Goal: Task Accomplishment & Management: Use online tool/utility

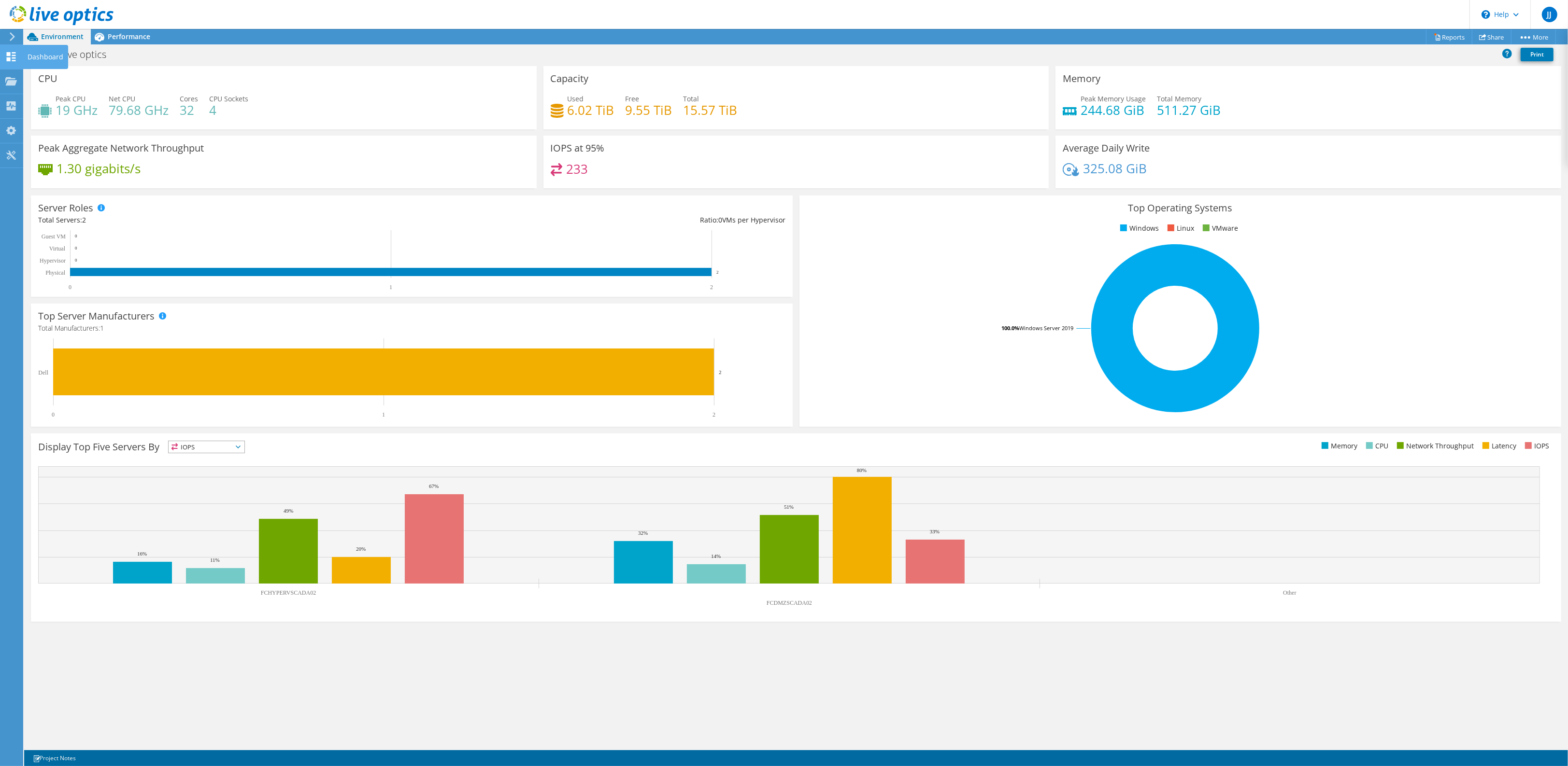
click at [5, 58] on icon at bounding box center [11, 57] width 12 height 9
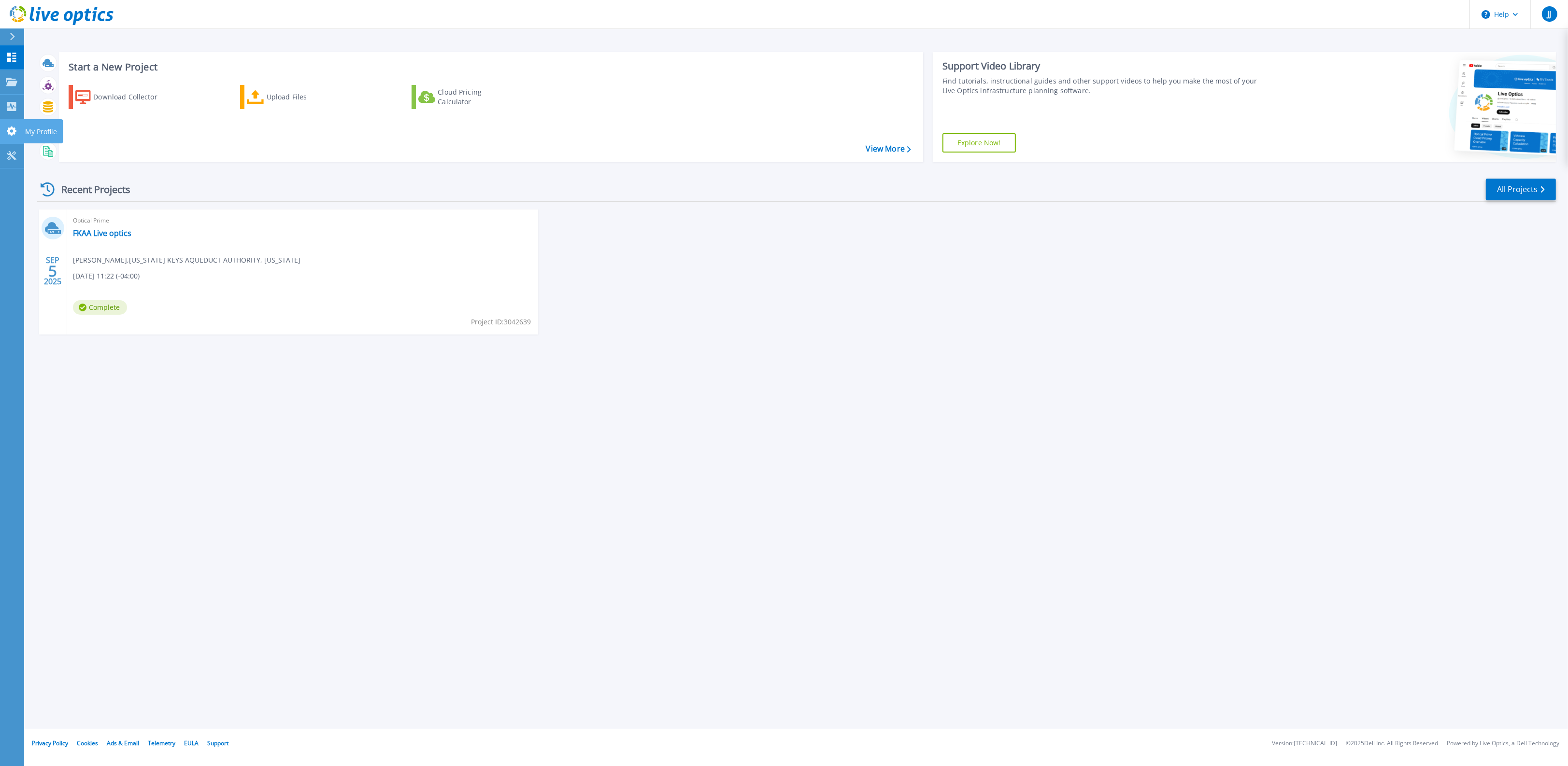
click at [13, 129] on icon at bounding box center [12, 131] width 10 height 9
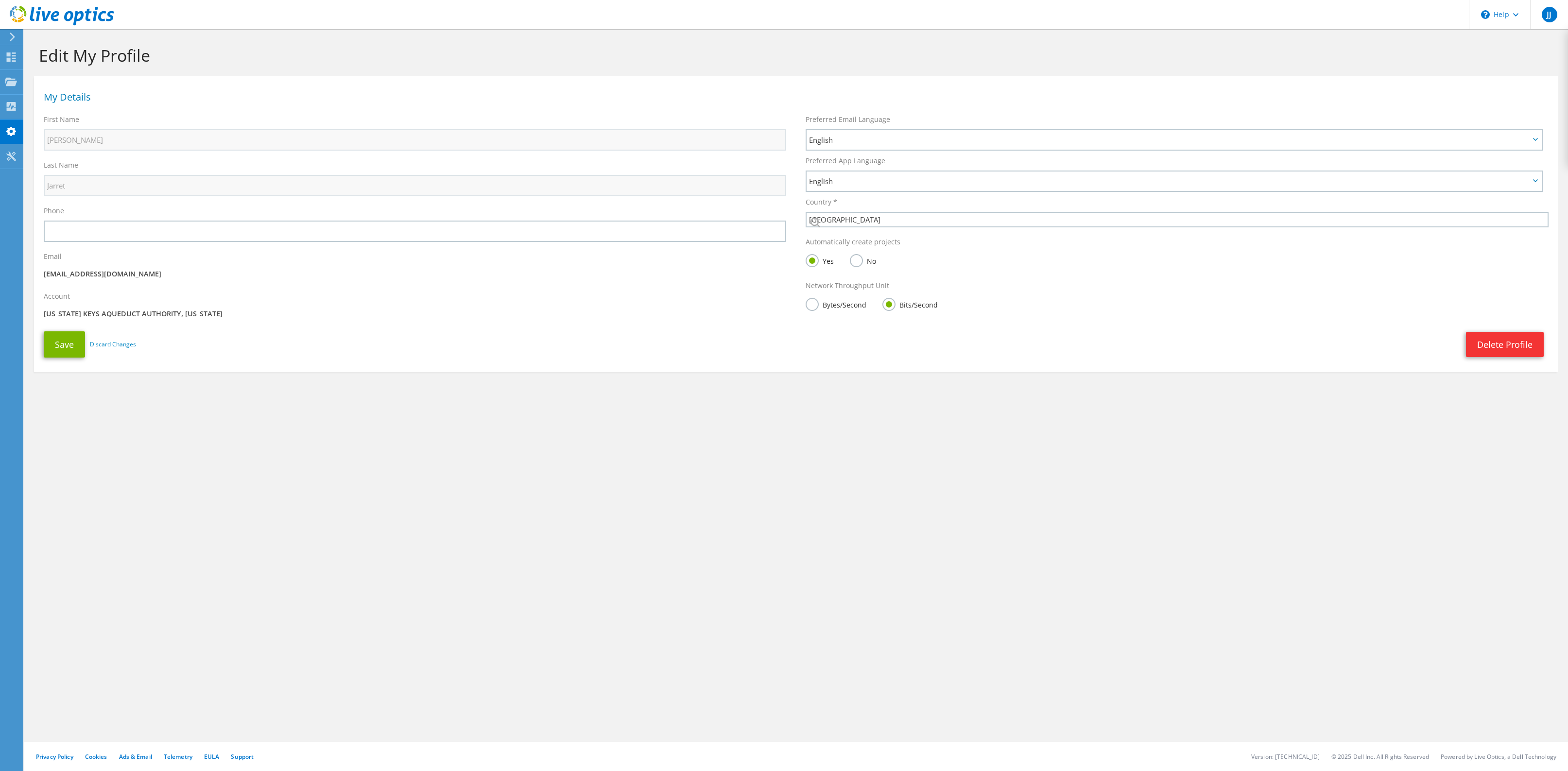
select select "224"
click at [6, 83] on icon at bounding box center [11, 81] width 12 height 9
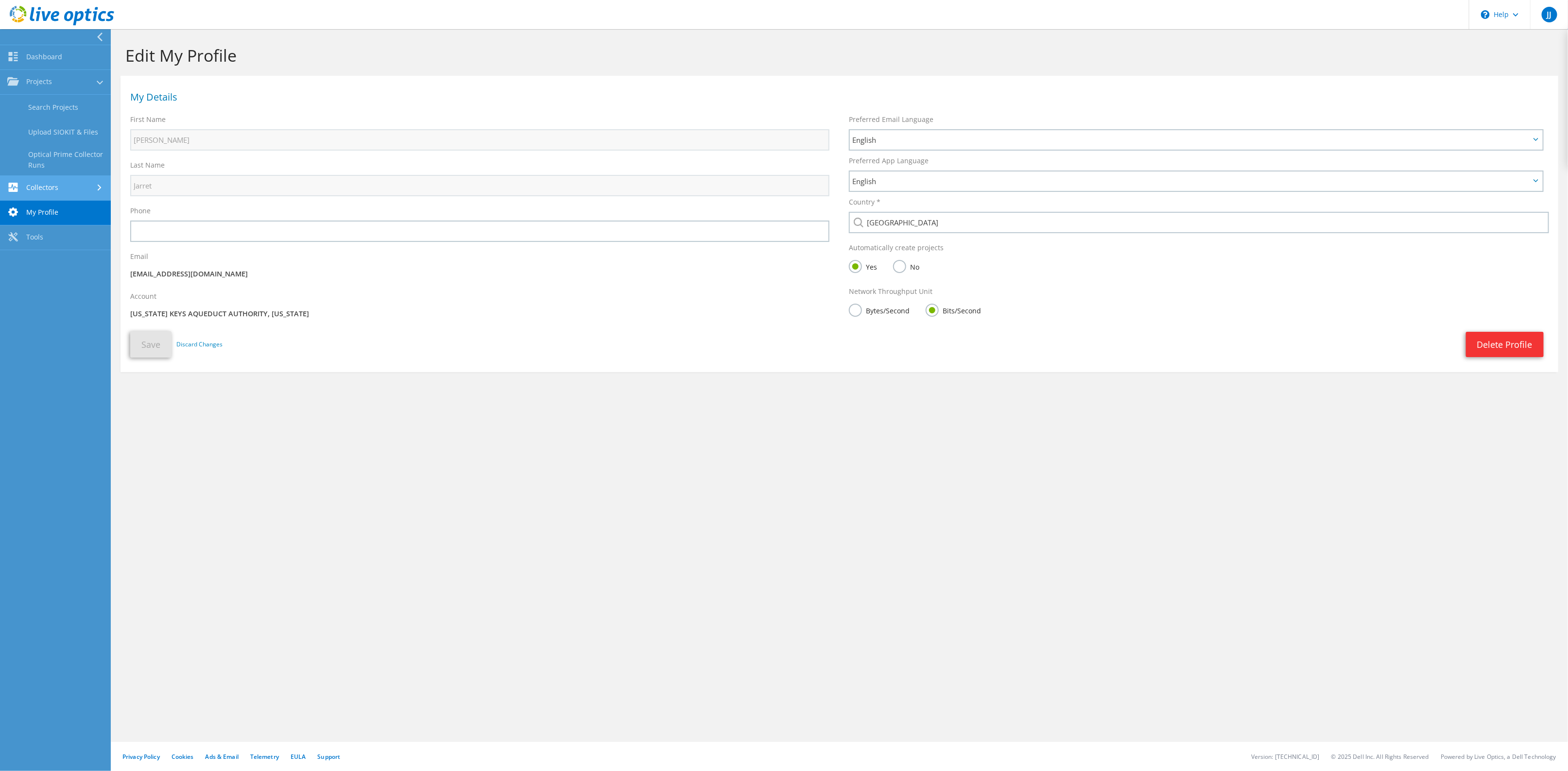
click at [42, 197] on link "Collectors" at bounding box center [55, 188] width 111 height 24
click at [38, 186] on link "My Profile" at bounding box center [55, 182] width 111 height 24
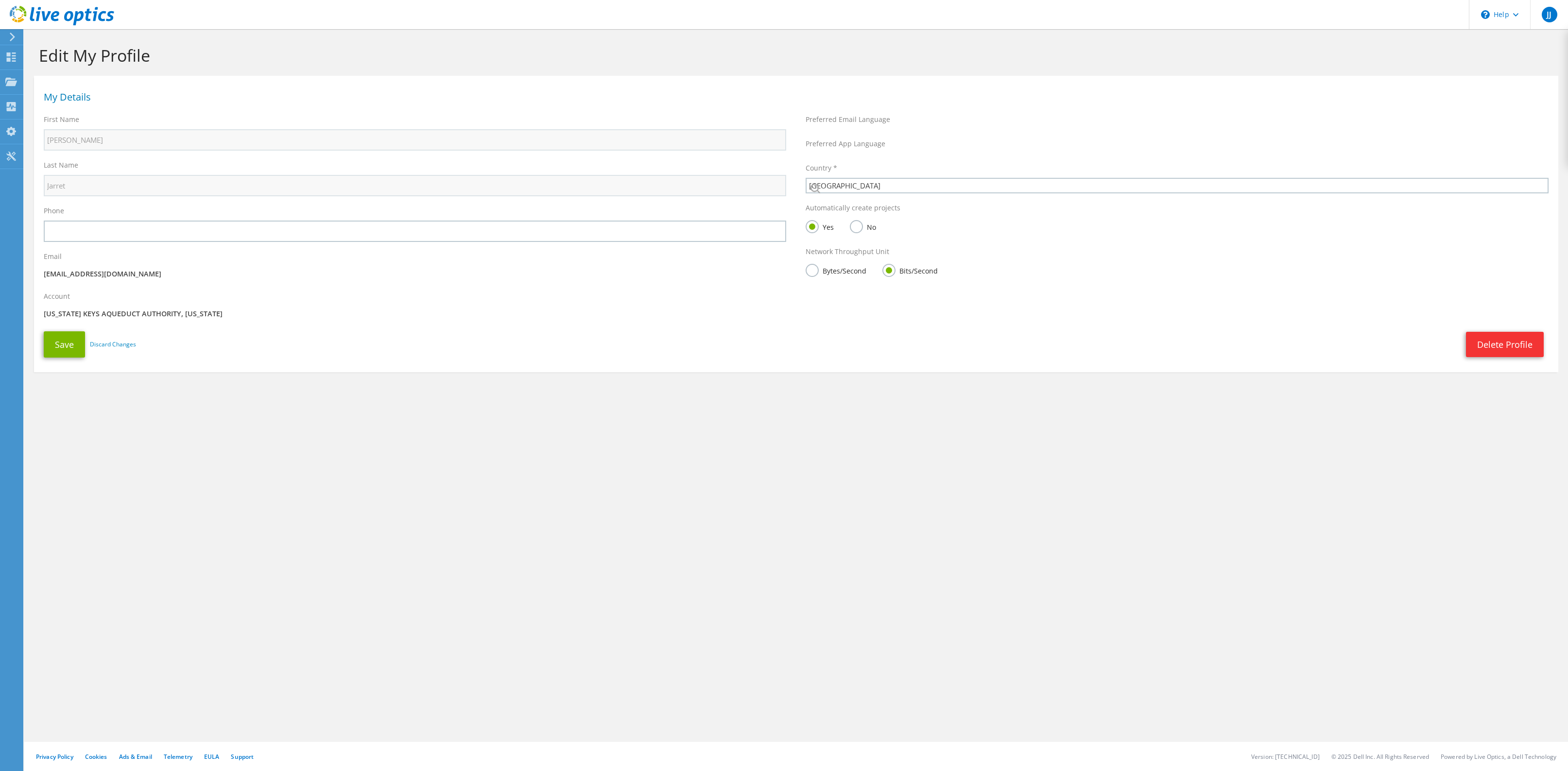
select select "224"
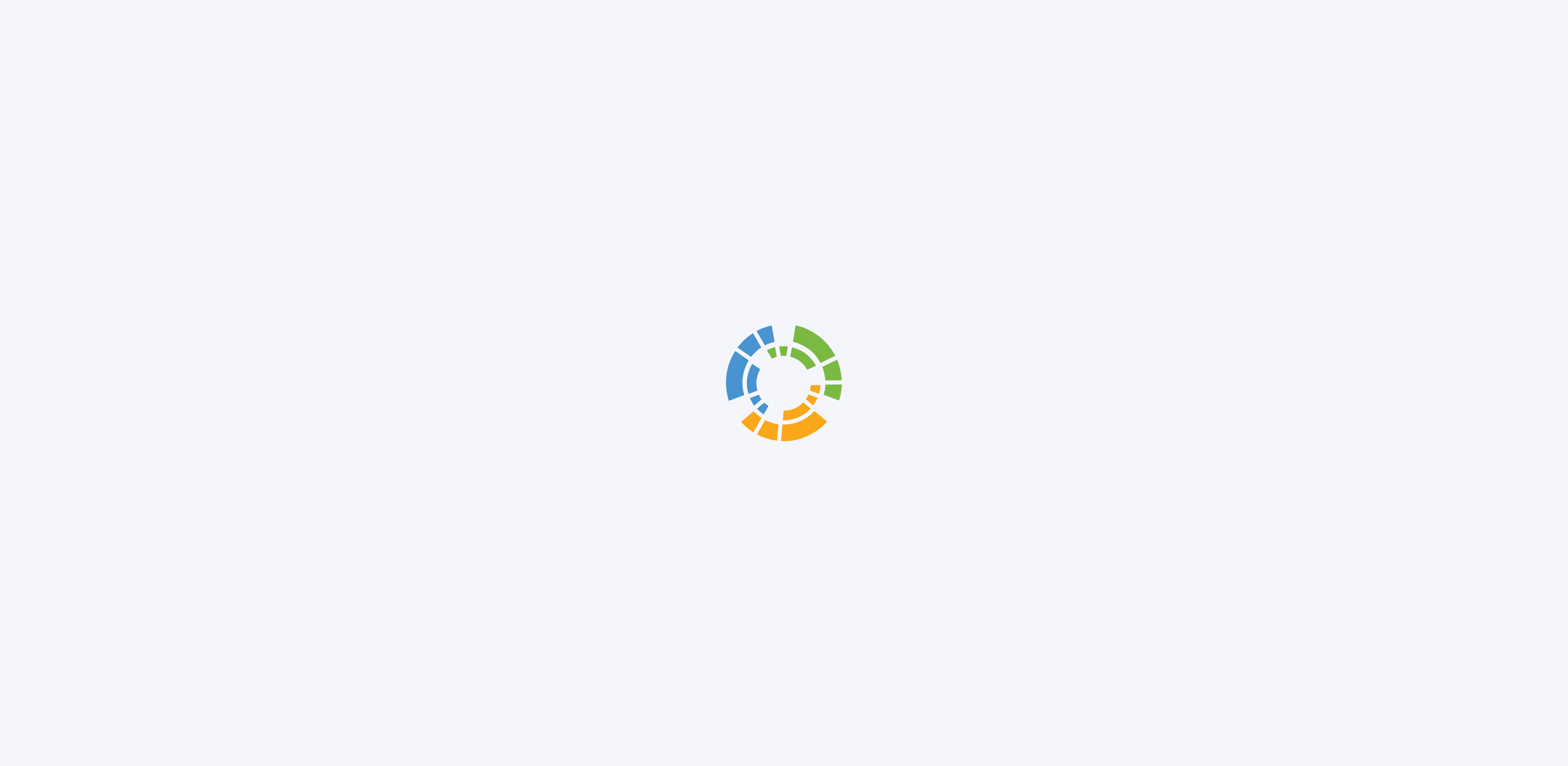
click at [54, 53] on div at bounding box center [784, 383] width 1568 height 766
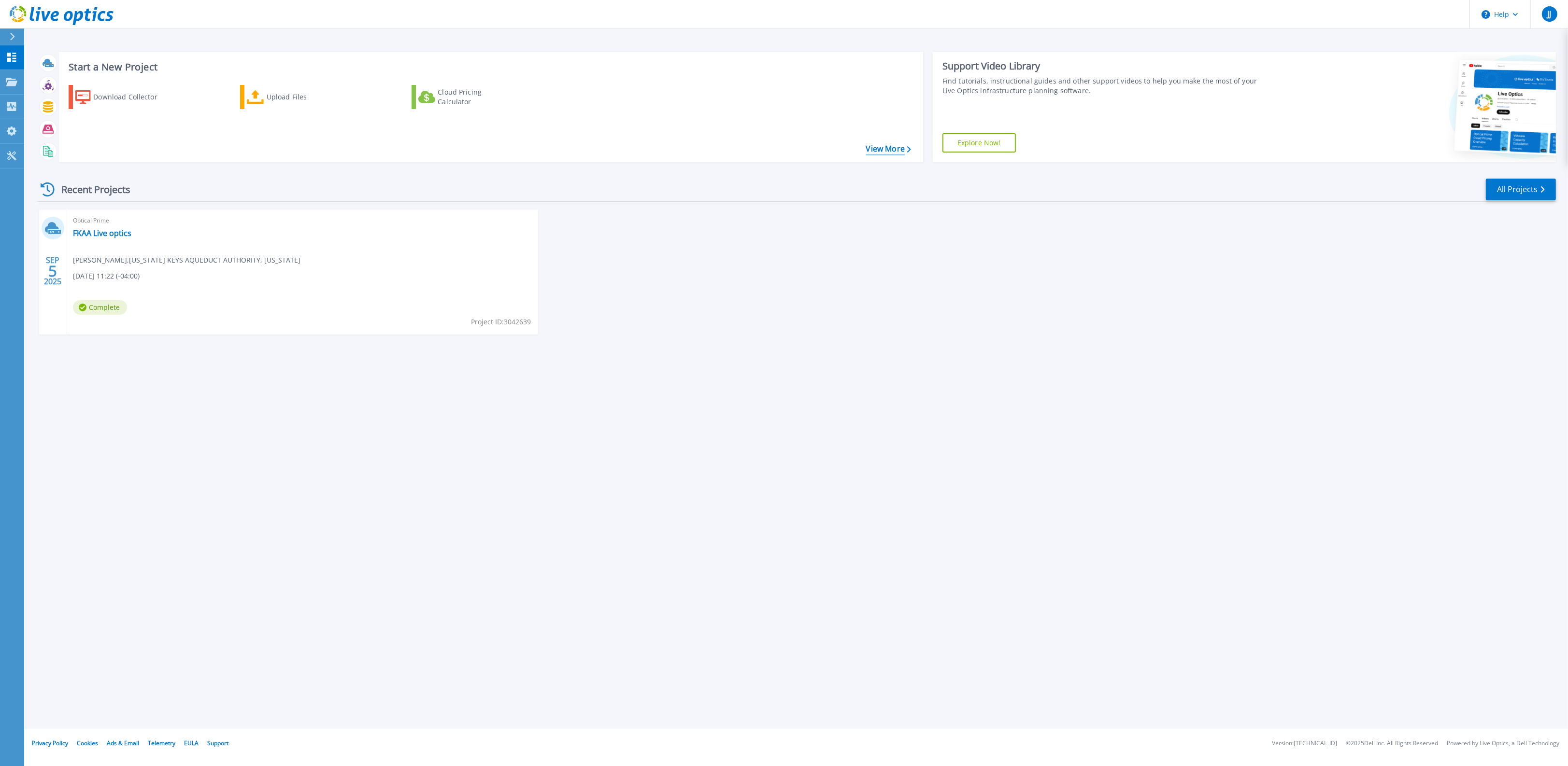
click at [891, 146] on link "View More" at bounding box center [889, 148] width 45 height 9
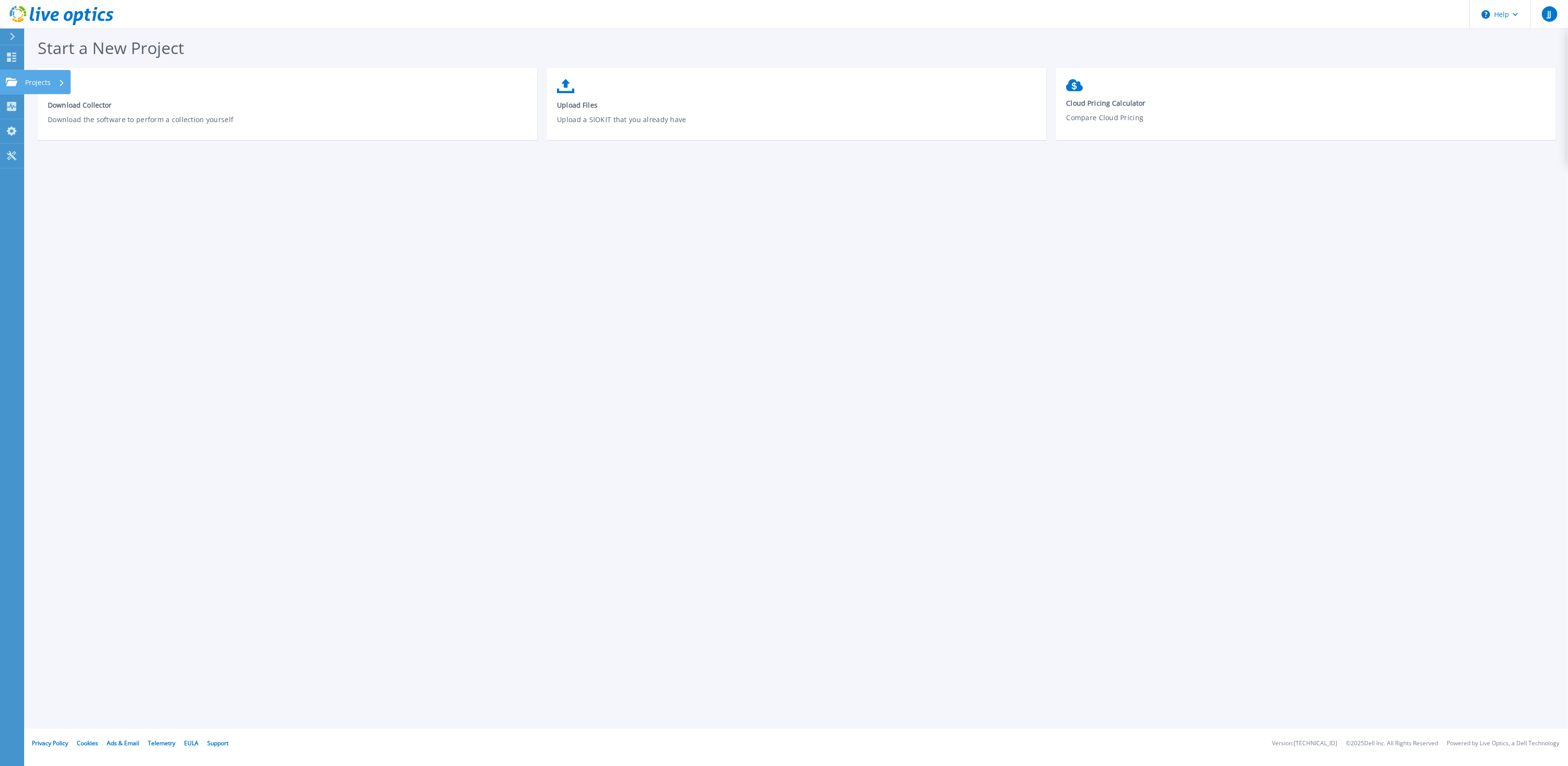
click at [41, 80] on p "Projects" at bounding box center [38, 82] width 26 height 25
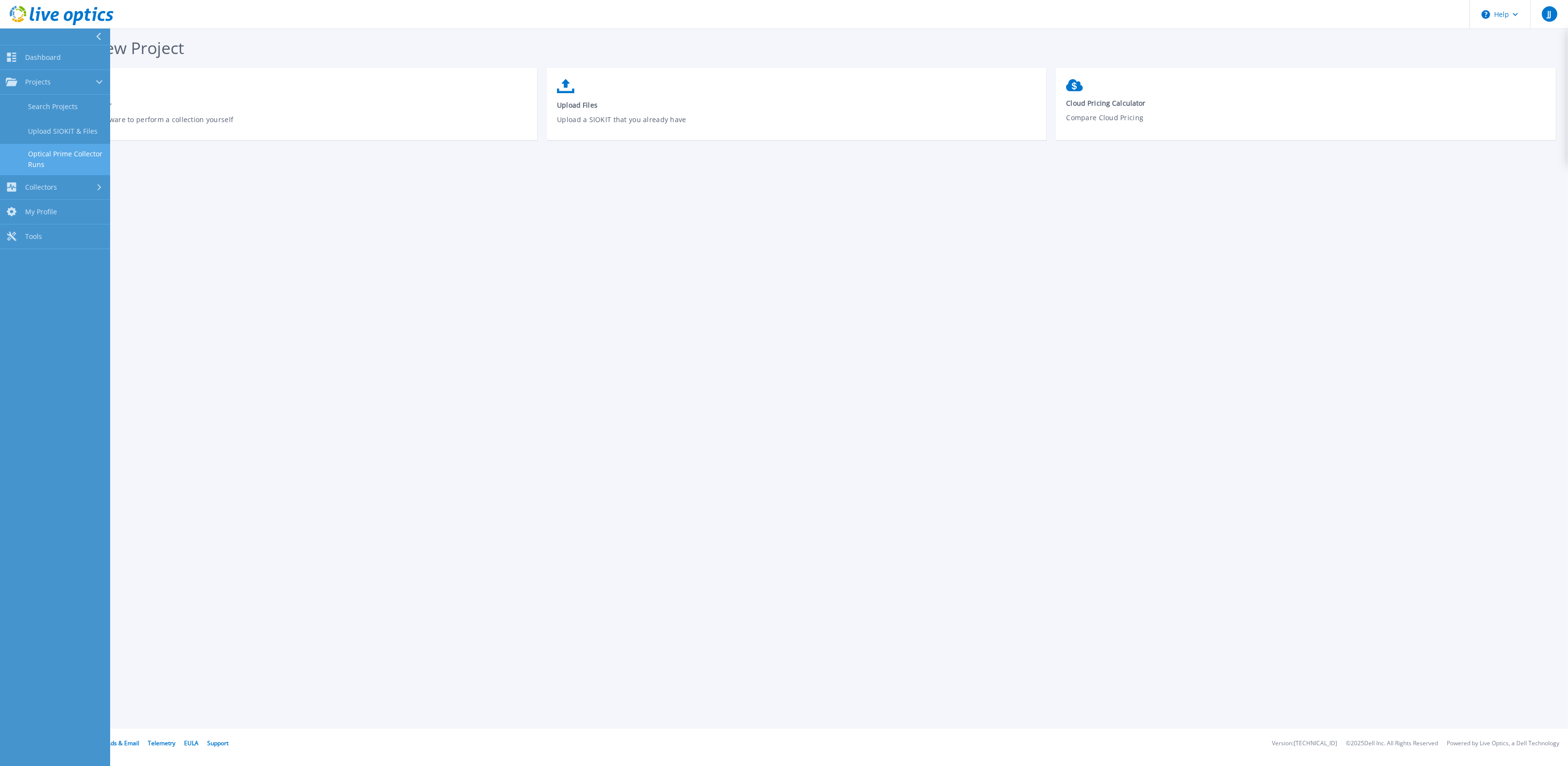
drag, startPoint x: 41, startPoint y: 153, endPoint x: 51, endPoint y: 153, distance: 10.0
click at [42, 153] on link "Optical Prime Collector Runs" at bounding box center [55, 159] width 110 height 31
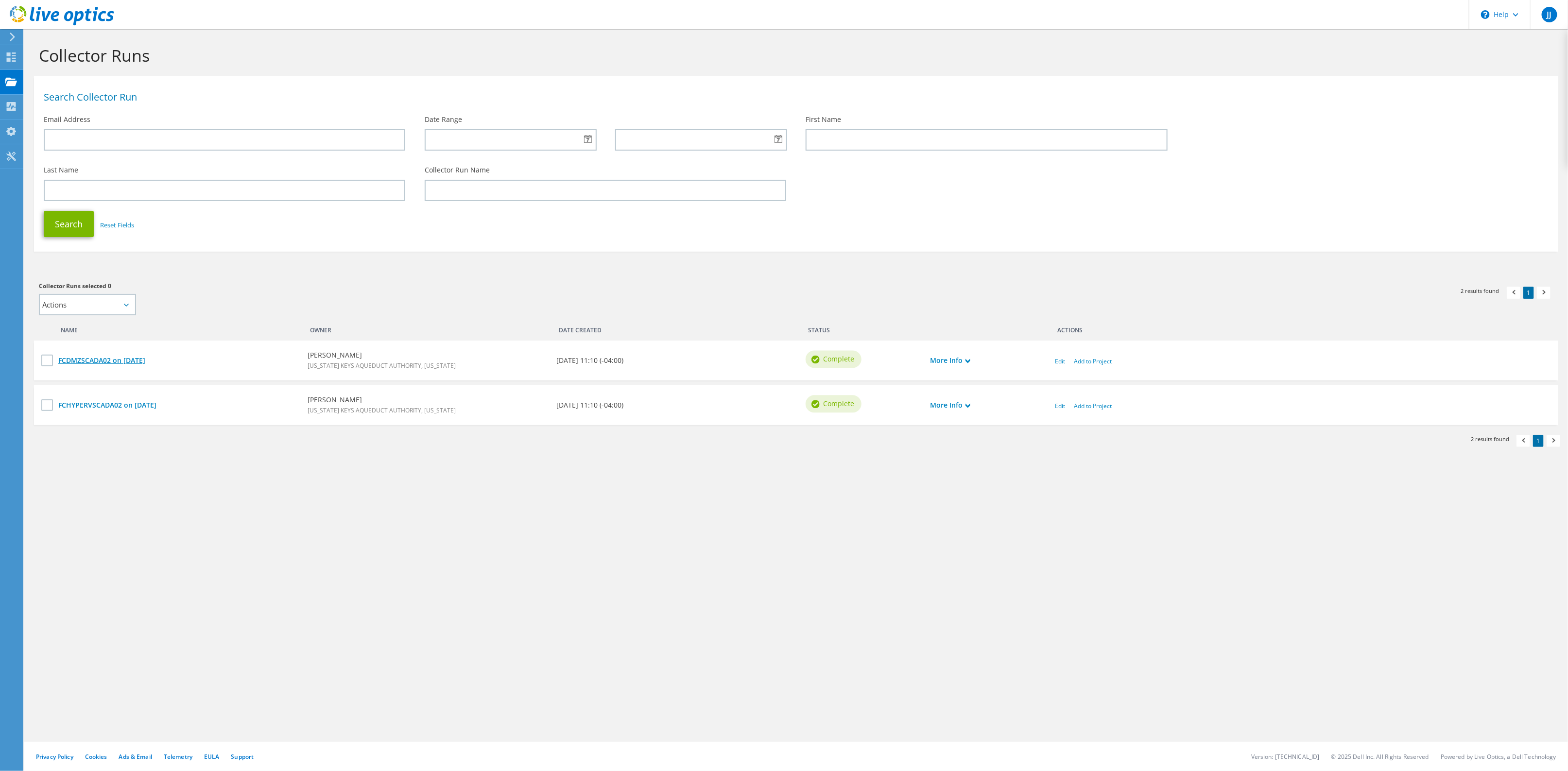
click at [124, 359] on link "FCDMZSCADA02 on 9/5/2025" at bounding box center [178, 360] width 239 height 10
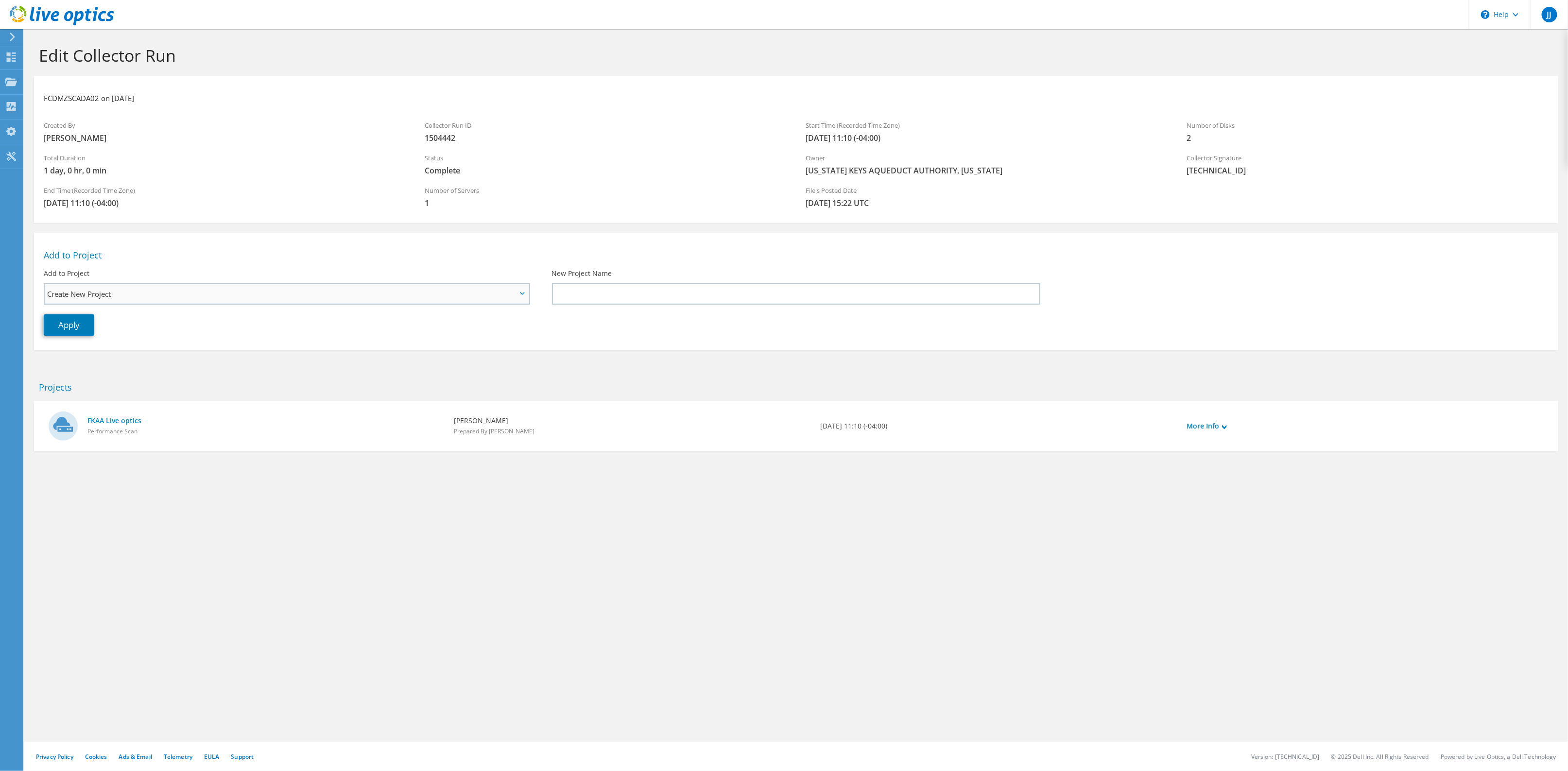
click at [518, 291] on span "Create New Project" at bounding box center [287, 294] width 484 height 20
click at [1202, 429] on link "More Info" at bounding box center [1207, 426] width 40 height 10
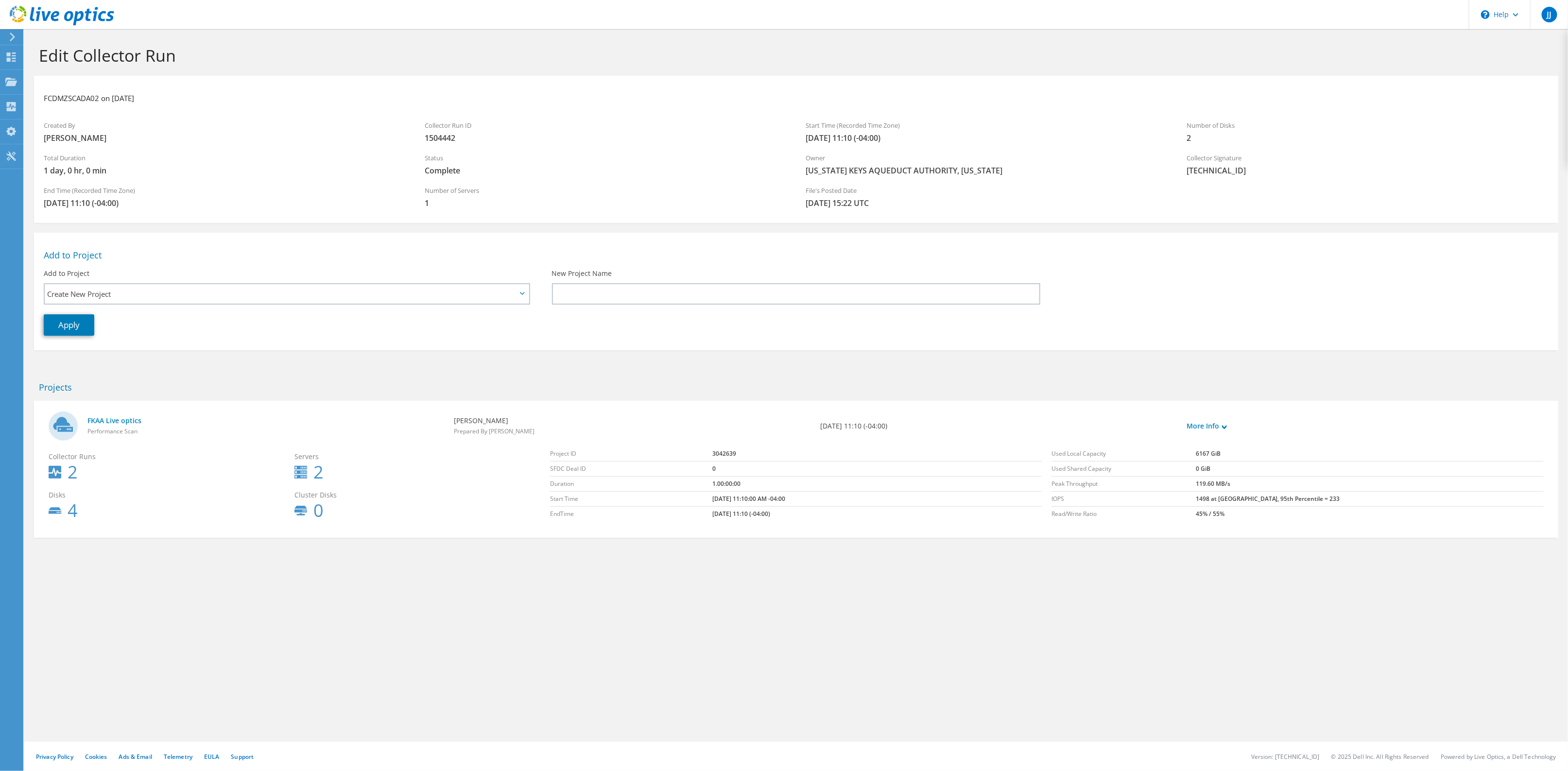
click at [51, 510] on use at bounding box center [54, 511] width 13 height 6
drag, startPoint x: 48, startPoint y: 455, endPoint x: 148, endPoint y: 495, distance: 107.7
click at [113, 504] on div "Collector Runs 2 Servers 2 Disks 4 Cluster Disks 0" at bounding box center [294, 484] width 492 height 77
click at [148, 495] on span "Disks" at bounding box center [169, 495] width 241 height 10
click at [54, 506] on icon at bounding box center [54, 510] width 13 height 15
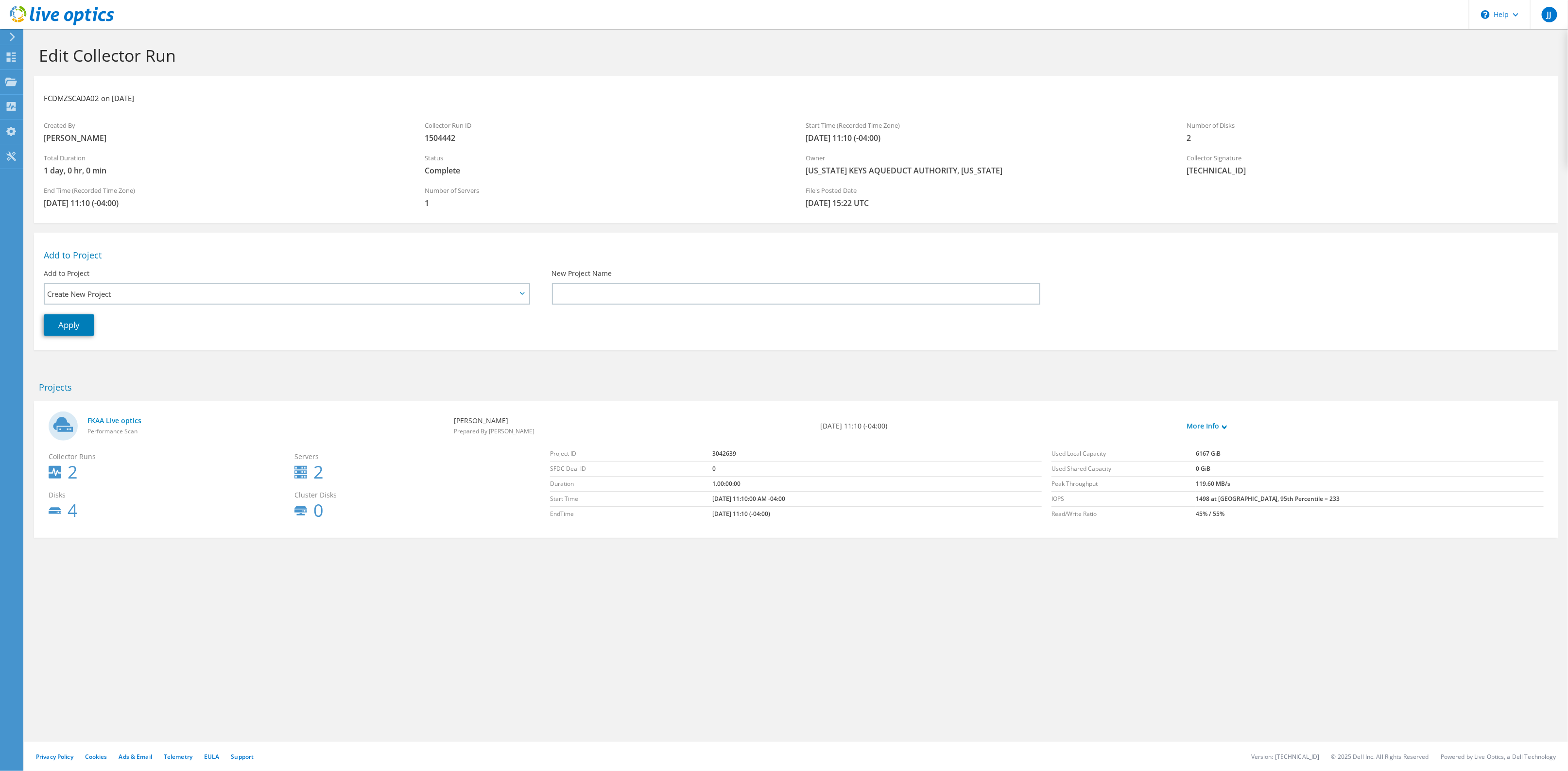
click at [74, 511] on b "4" at bounding box center [72, 510] width 10 height 10
drag, startPoint x: 88, startPoint y: 510, endPoint x: 44, endPoint y: 495, distance: 46.5
click at [44, 495] on div "Collector Runs 2 Servers 2 Disks 4 Cluster Disks 0" at bounding box center [294, 484] width 501 height 86
click at [70, 532] on div "FKAA Live optics Performance Scan Jerry Jarret Prepared By Jerry Jarret 09/04/2…" at bounding box center [796, 470] width 1524 height 137
click at [72, 511] on b "4" at bounding box center [72, 510] width 10 height 10
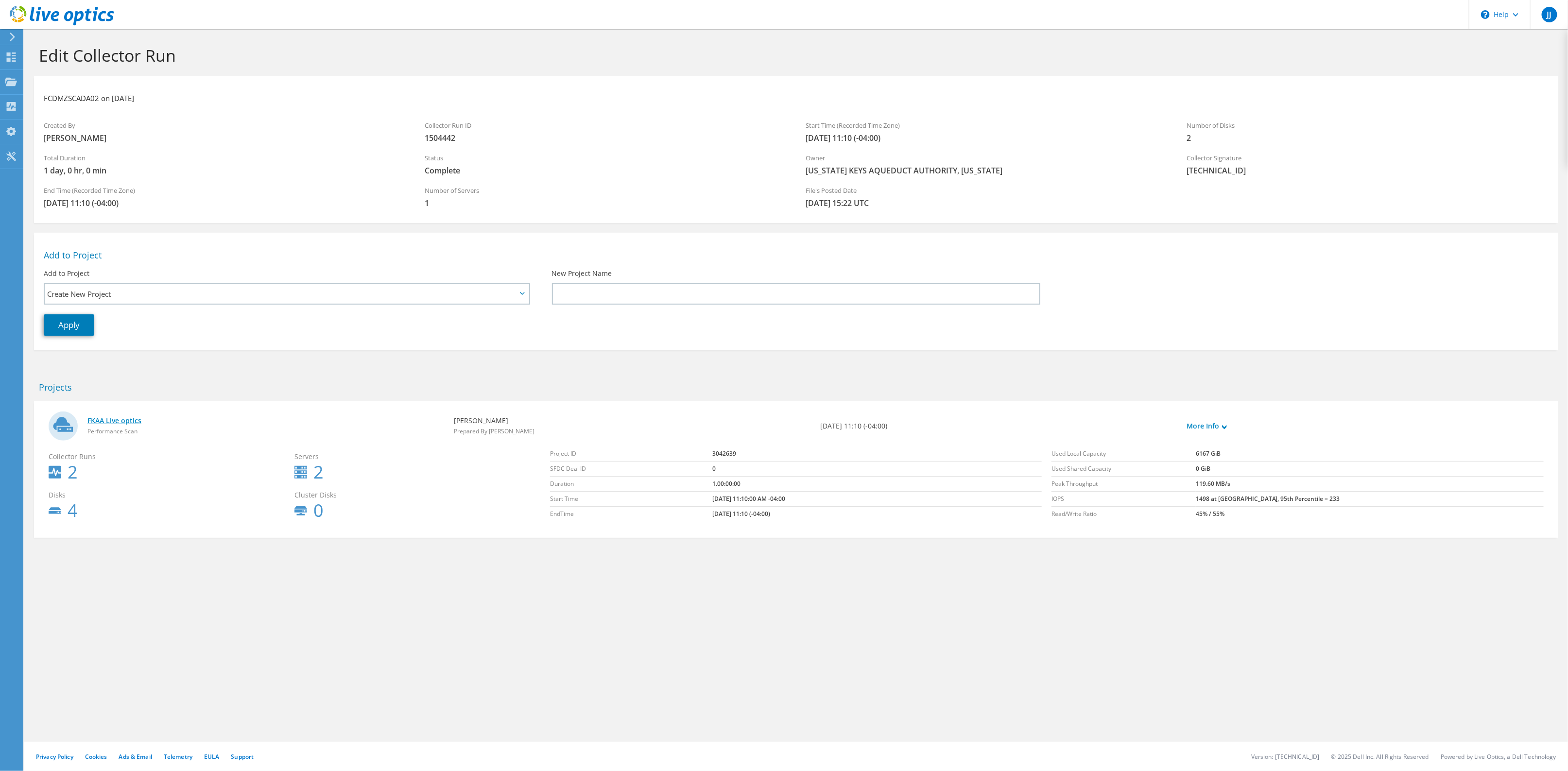
click at [111, 421] on link "FKAA Live optics" at bounding box center [266, 421] width 356 height 10
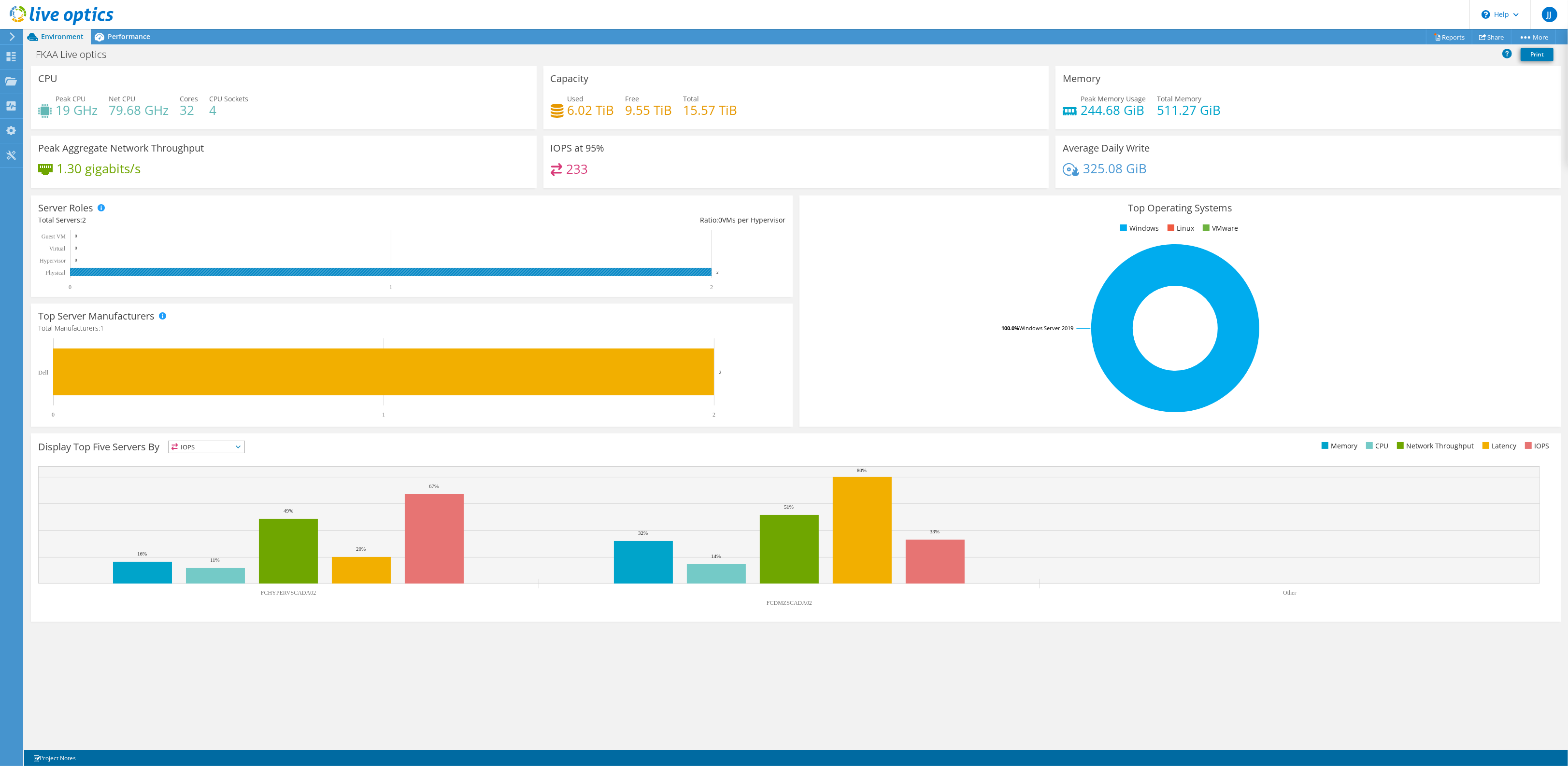
click at [696, 271] on rect at bounding box center [391, 271] width 642 height 8
click at [124, 30] on div "Performance" at bounding box center [124, 37] width 67 height 15
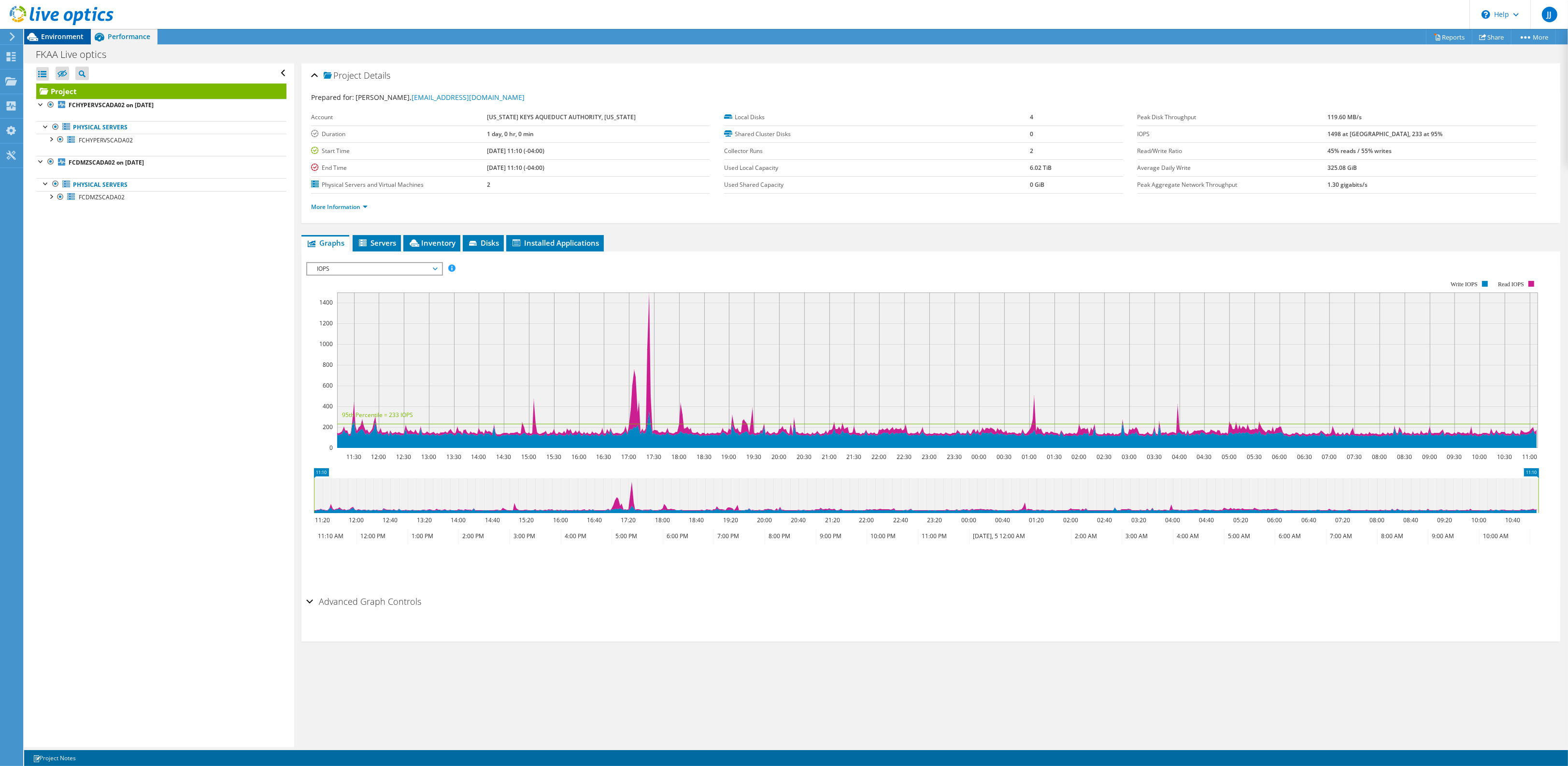
click at [52, 37] on span "Environment" at bounding box center [62, 36] width 43 height 9
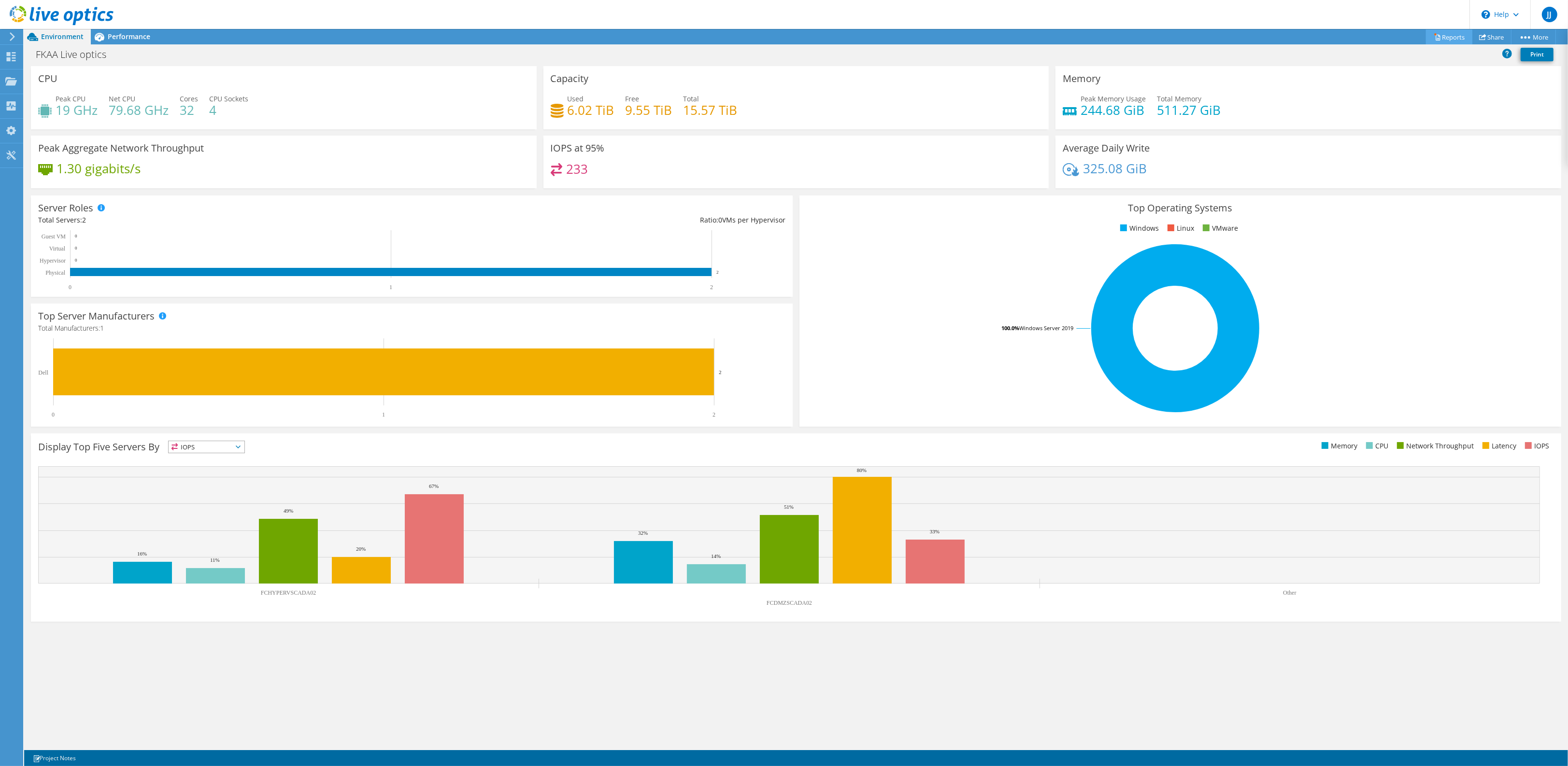
click at [1443, 35] on link "Reports" at bounding box center [1449, 37] width 46 height 15
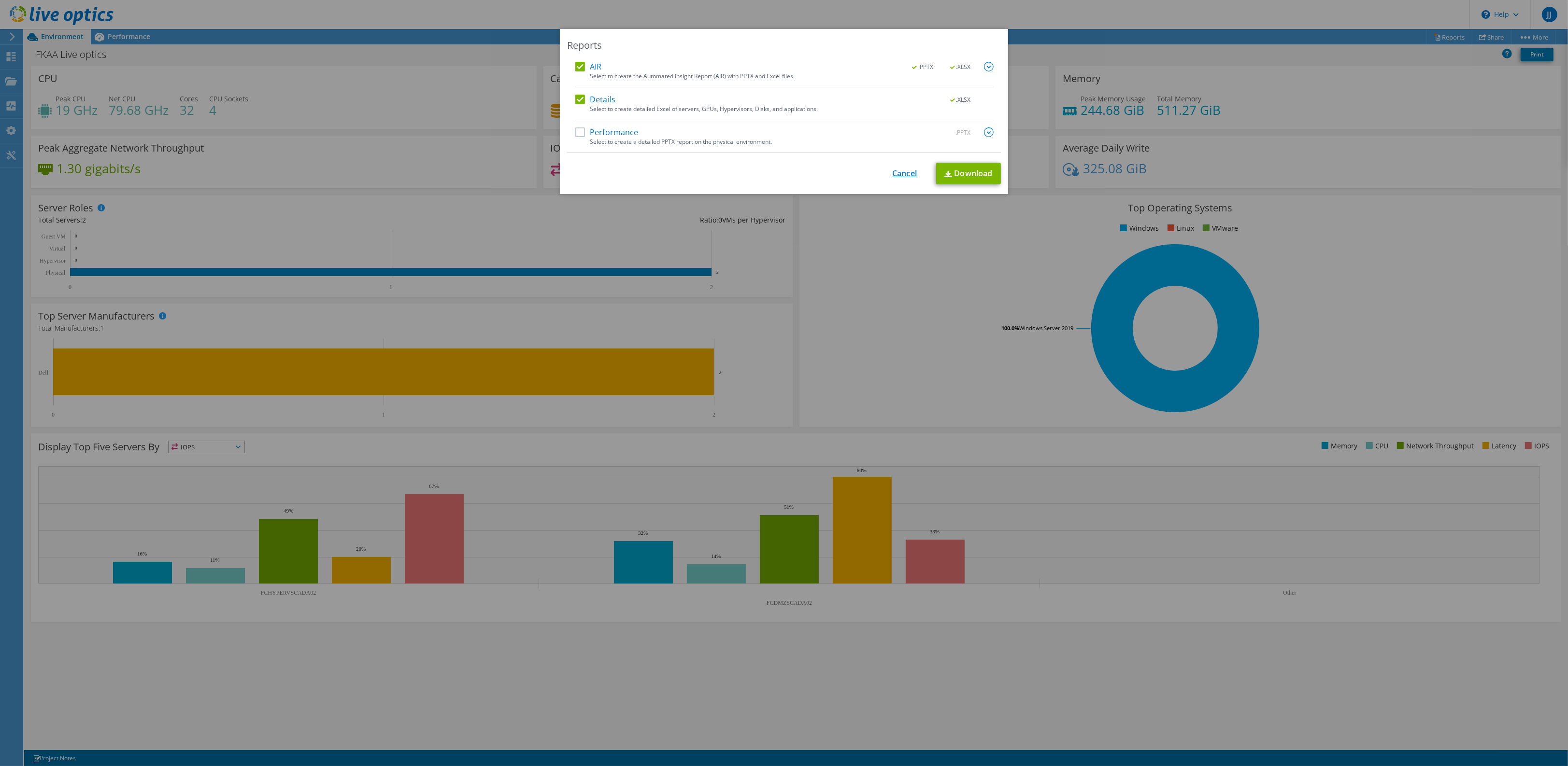
click at [892, 174] on link "Cancel" at bounding box center [905, 173] width 24 height 9
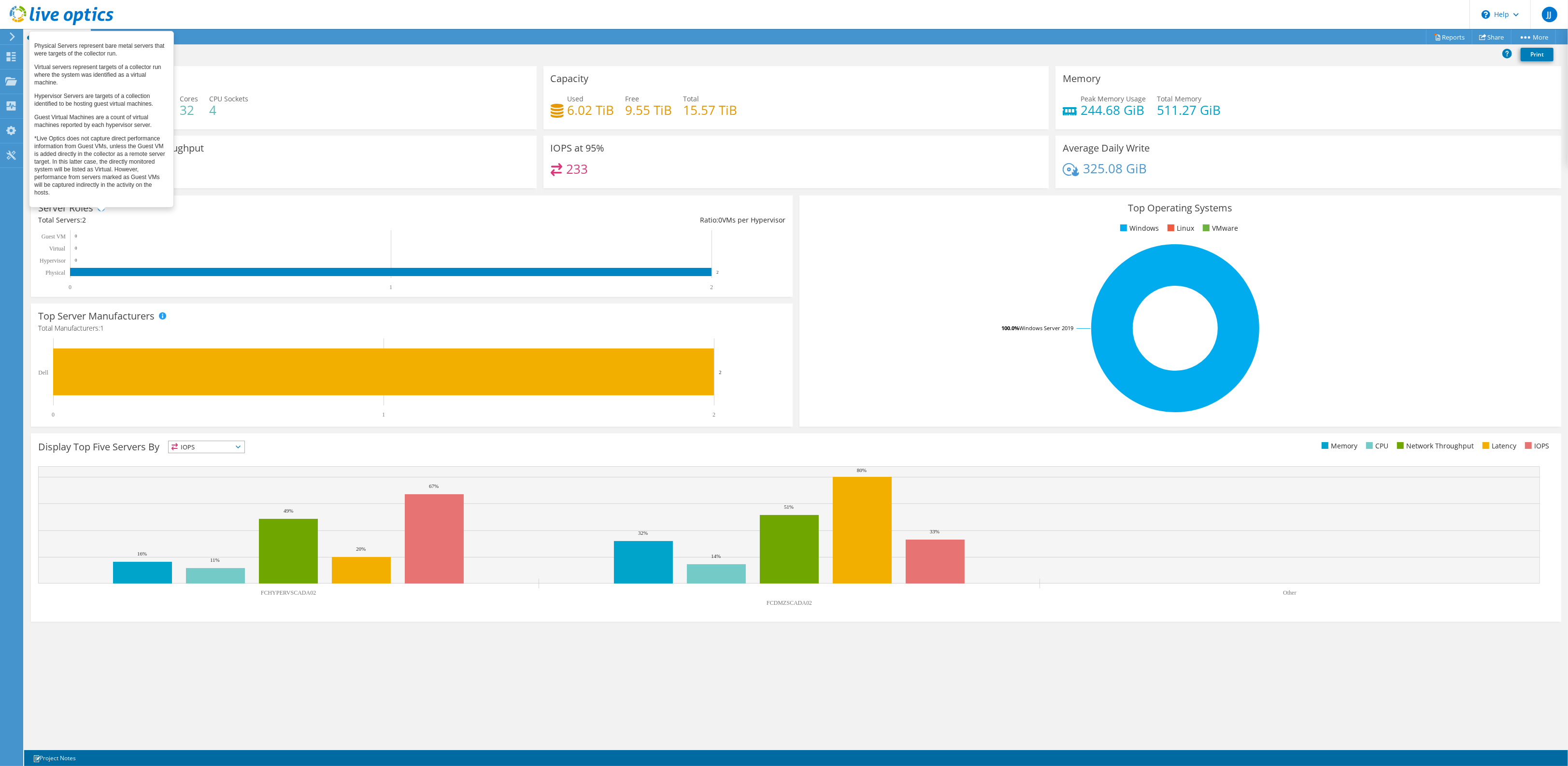
click at [100, 206] on span at bounding box center [100, 207] width 7 height 7
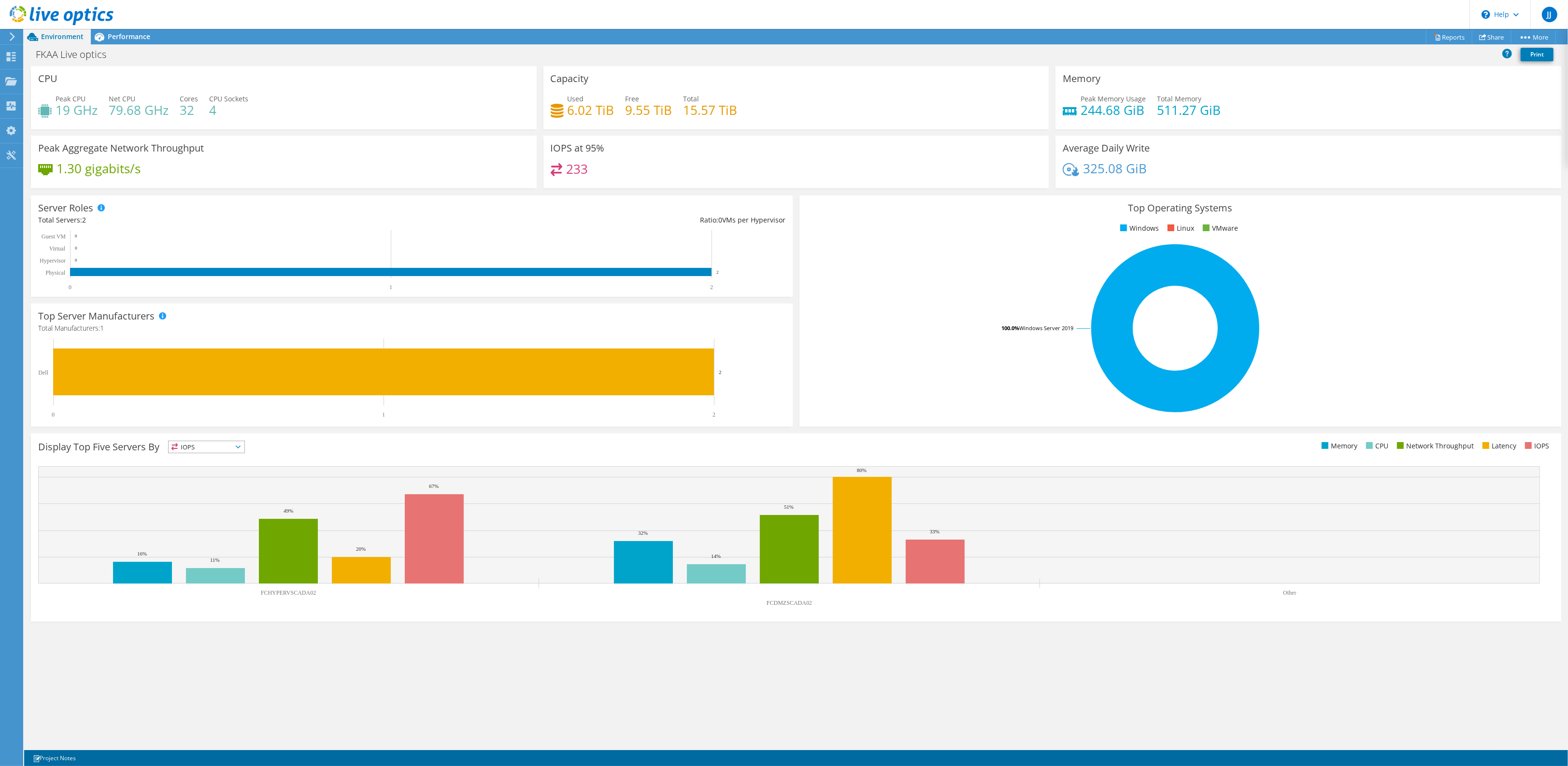
click at [73, 237] on rect at bounding box center [407, 260] width 738 height 60
click at [61, 252] on rect at bounding box center [407, 260] width 738 height 60
click at [10, 102] on use at bounding box center [11, 106] width 9 height 9
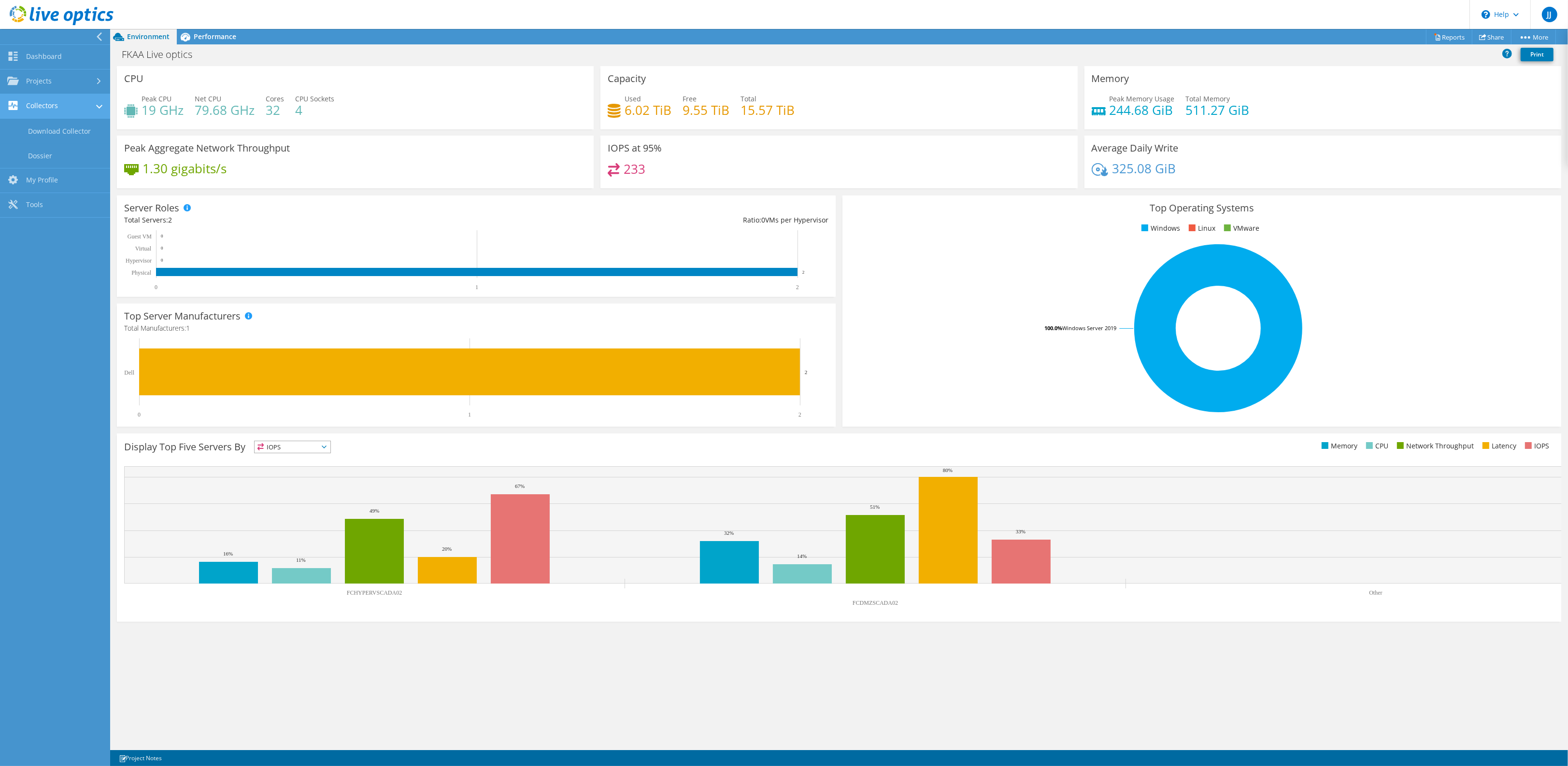
click at [52, 110] on link "Collectors" at bounding box center [55, 106] width 110 height 24
click at [52, 111] on link "Collectors" at bounding box center [55, 106] width 110 height 24
click at [55, 127] on link "Download Collector" at bounding box center [55, 131] width 110 height 24
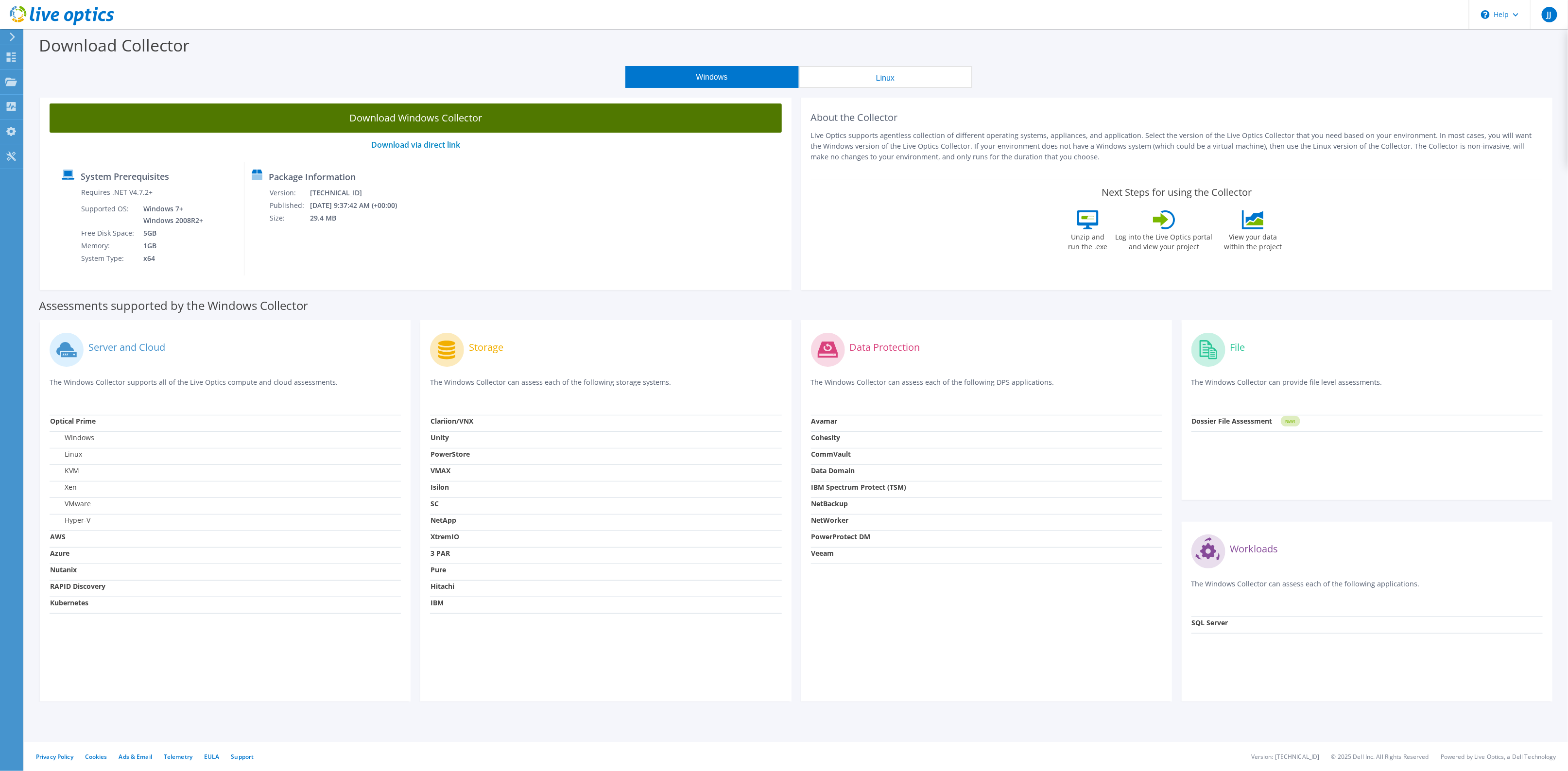
click at [53, 126] on link "Download Windows Collector" at bounding box center [416, 118] width 732 height 29
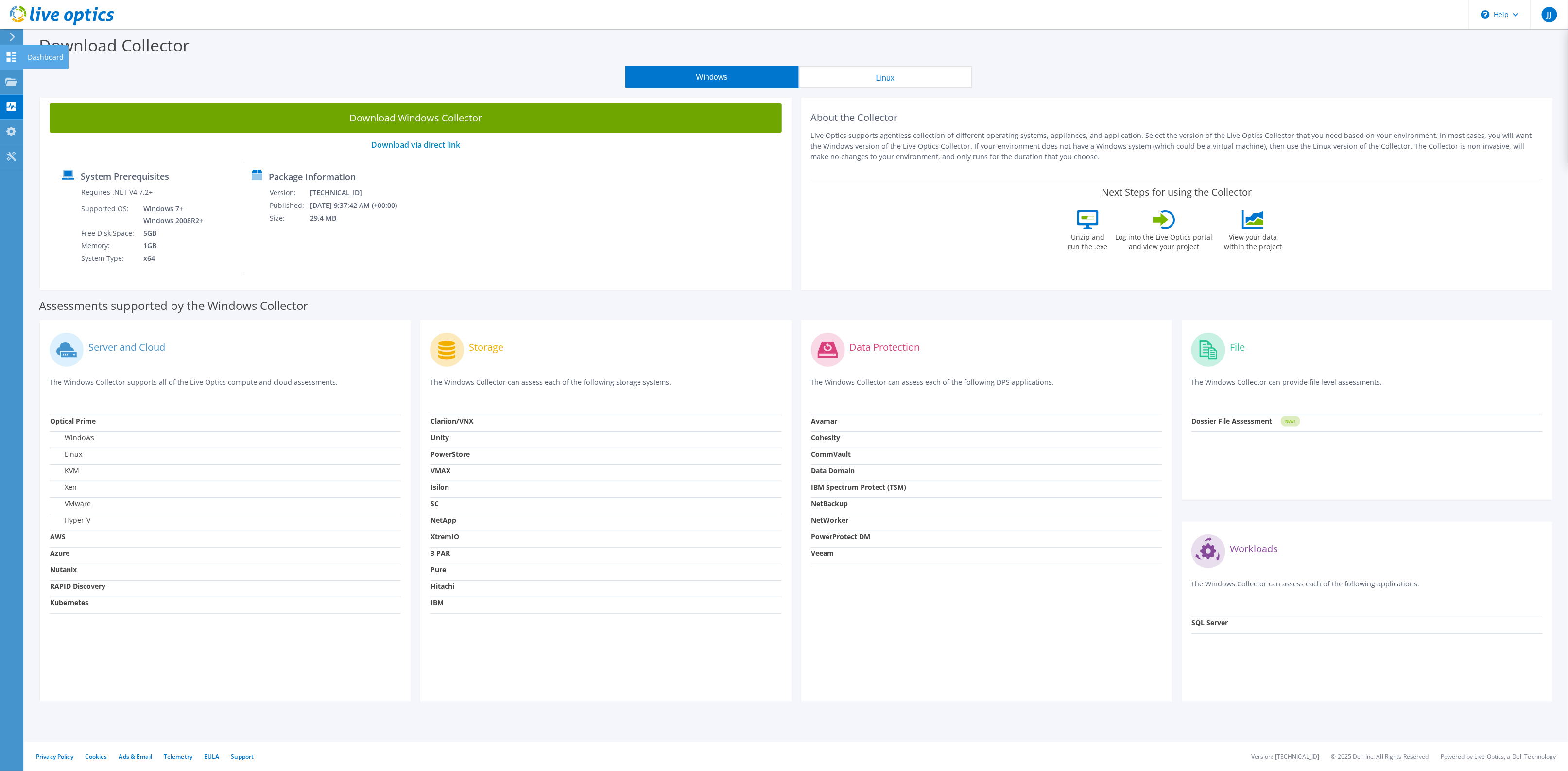
click at [7, 53] on use at bounding box center [11, 57] width 9 height 9
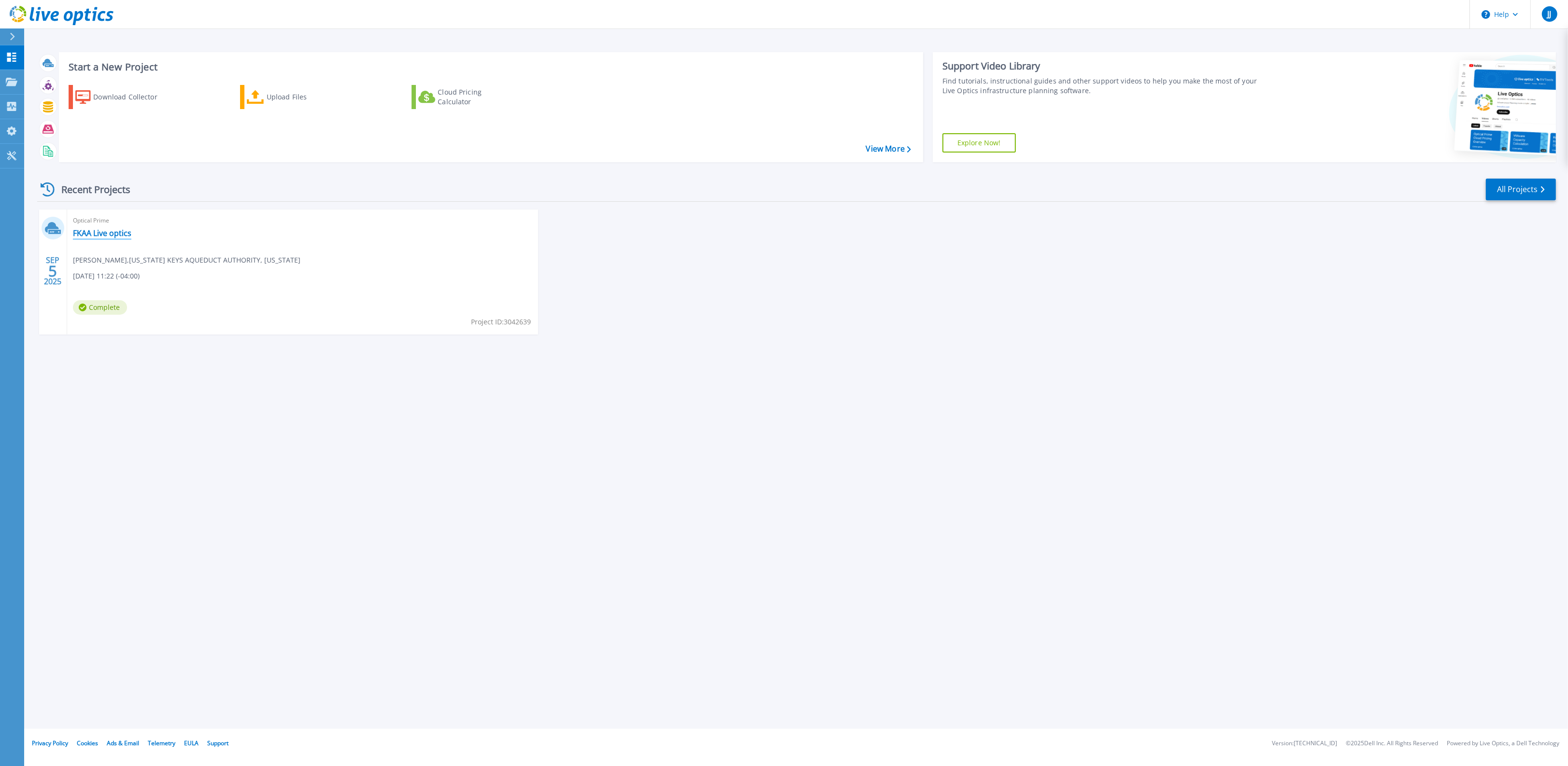
click at [95, 232] on link "FKAA Live optics" at bounding box center [102, 233] width 58 height 10
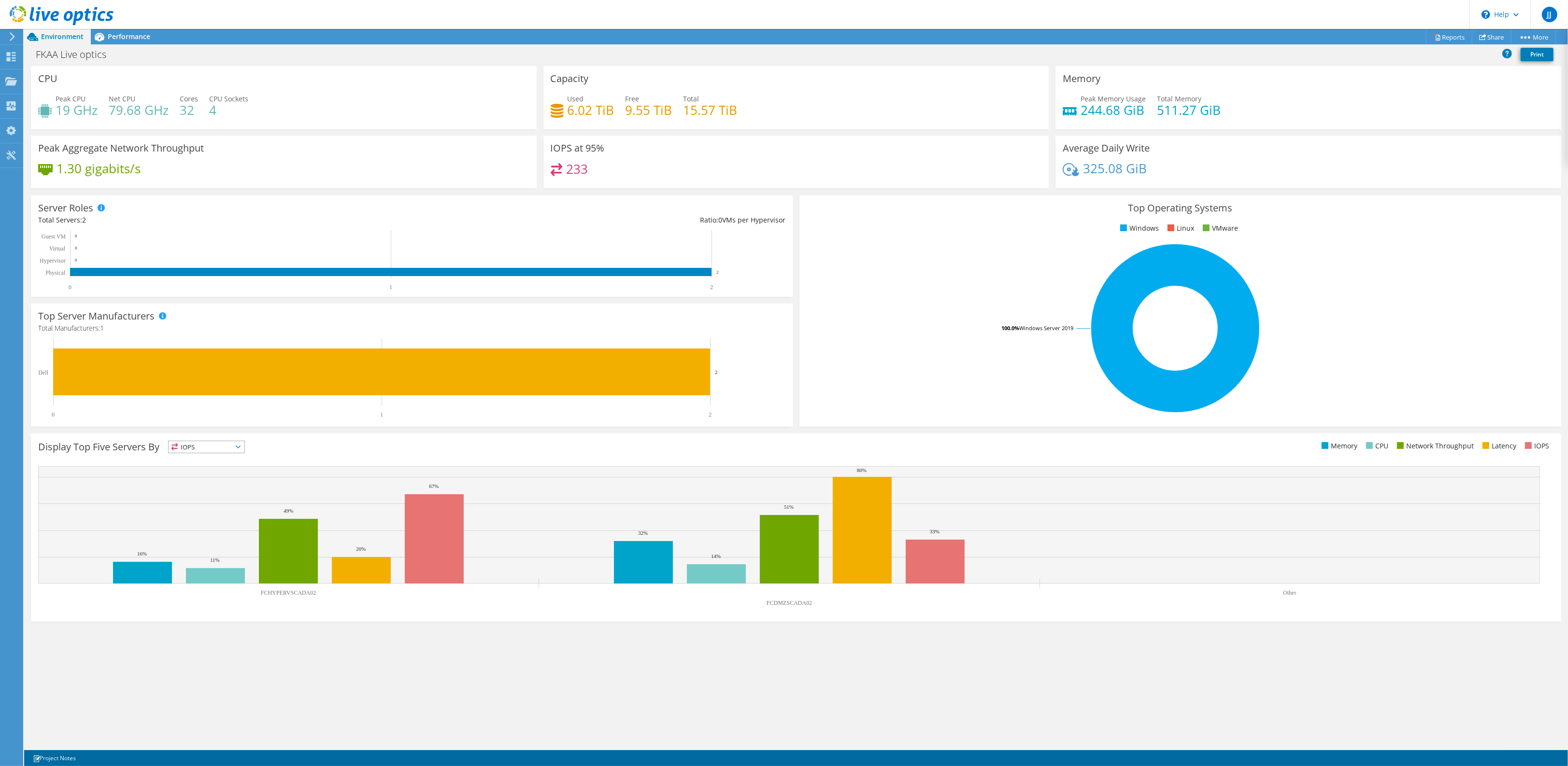
click at [595, 108] on h4 "6.02 TiB" at bounding box center [590, 110] width 47 height 10
drag, startPoint x: 549, startPoint y: 110, endPoint x: 556, endPoint y: 110, distance: 7.0
click at [556, 110] on div "Capacity Used 6.02 TiB Free 9.55 TiB Total 15.57 TiB" at bounding box center [796, 98] width 506 height 63
click at [51, 85] on div "Projects" at bounding box center [46, 82] width 46 height 24
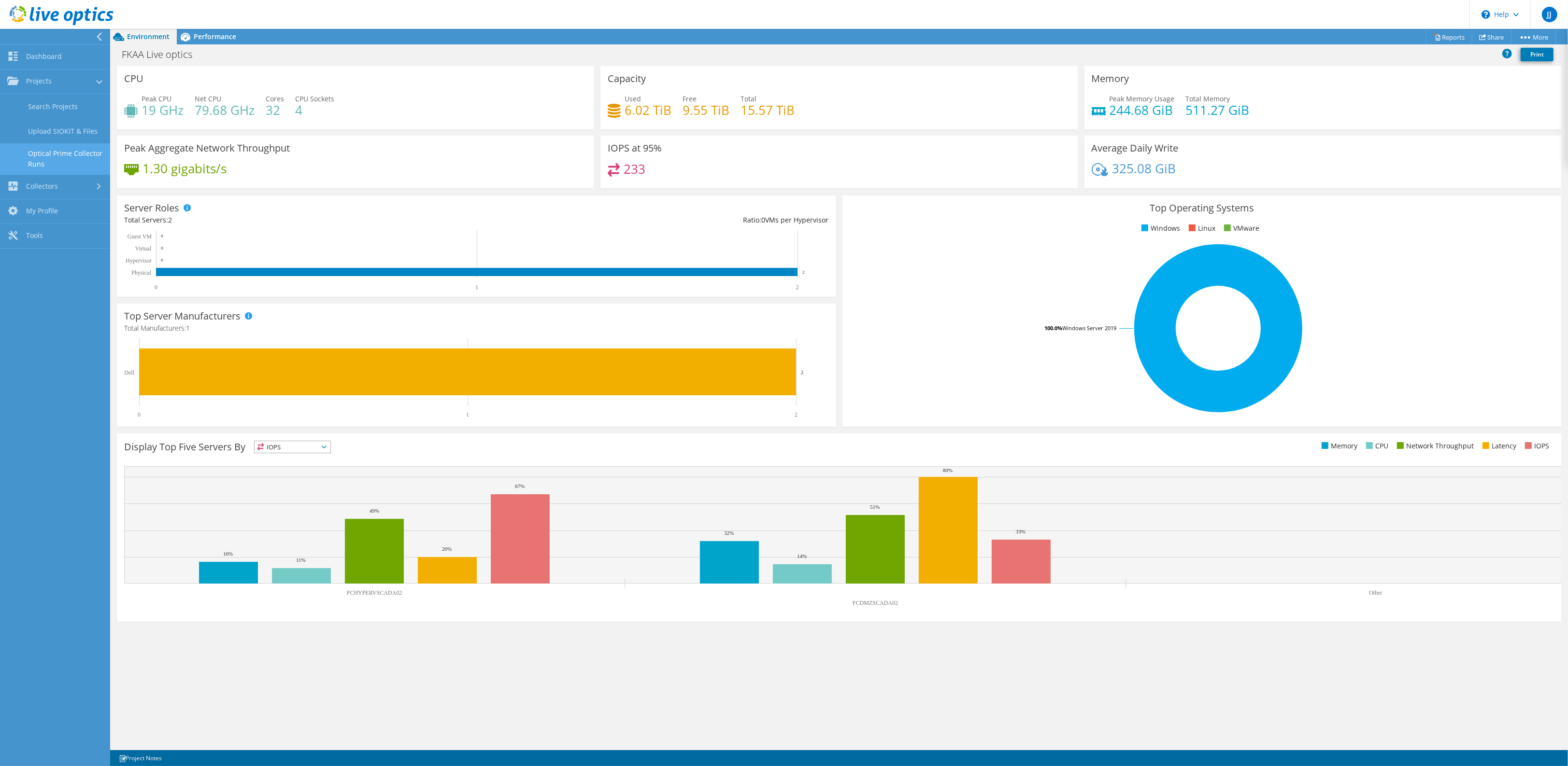
click at [52, 153] on link "Optical Prime Collector Runs" at bounding box center [55, 159] width 110 height 31
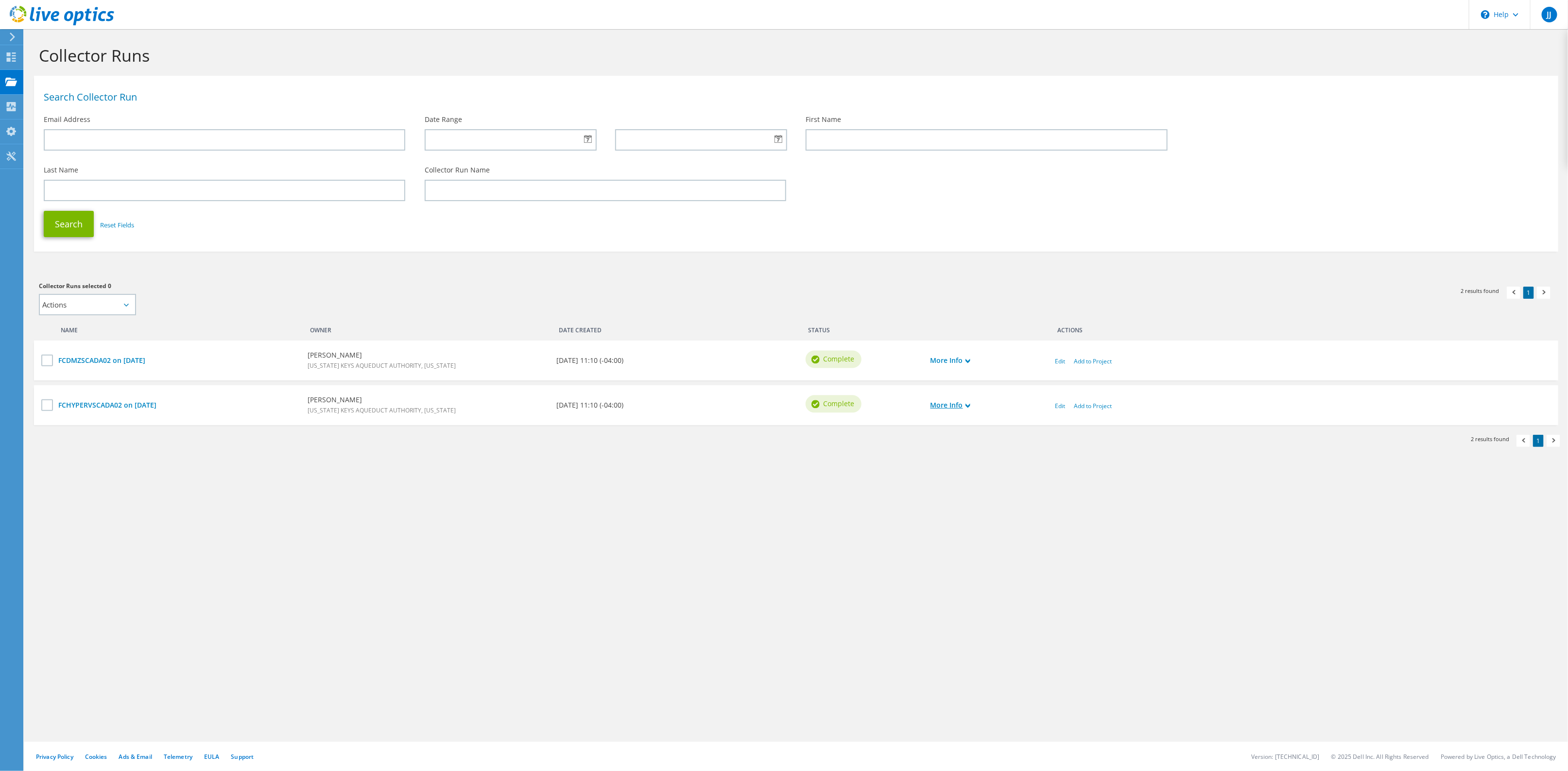
click at [951, 407] on link "More Info" at bounding box center [950, 405] width 40 height 10
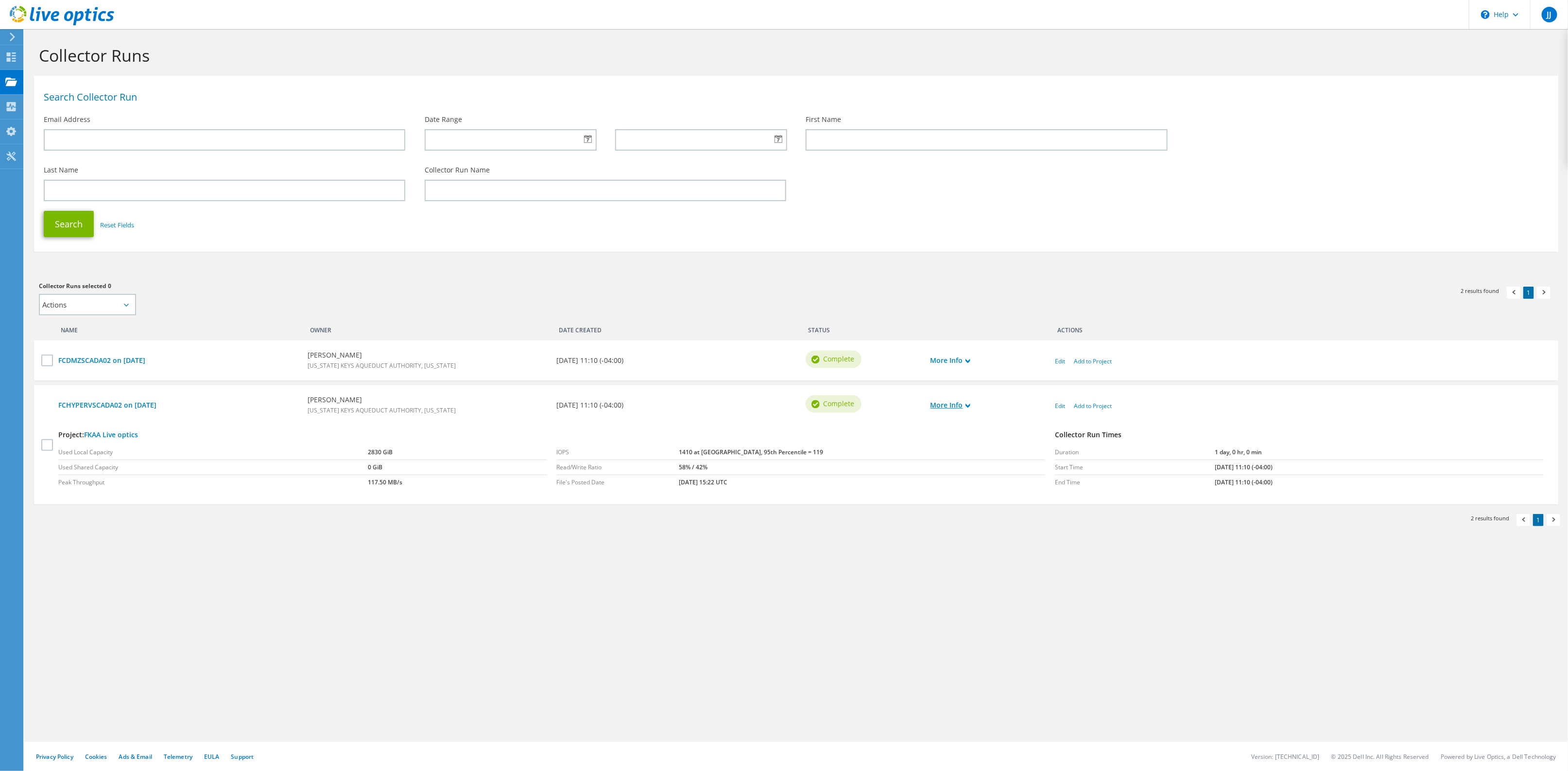
click at [962, 404] on link "More Info" at bounding box center [950, 405] width 40 height 10
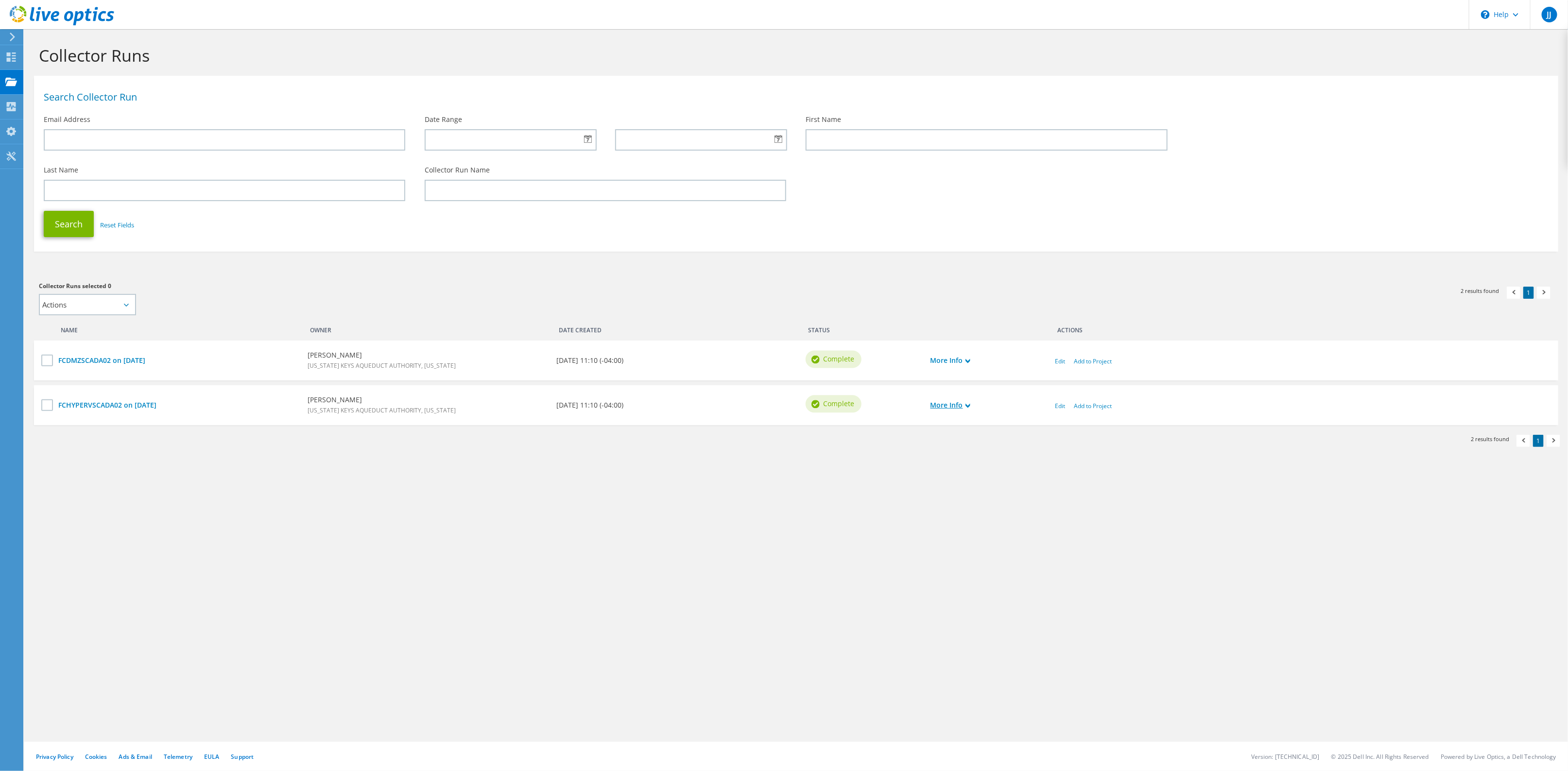
click at [962, 404] on link "More Info" at bounding box center [950, 405] width 40 height 10
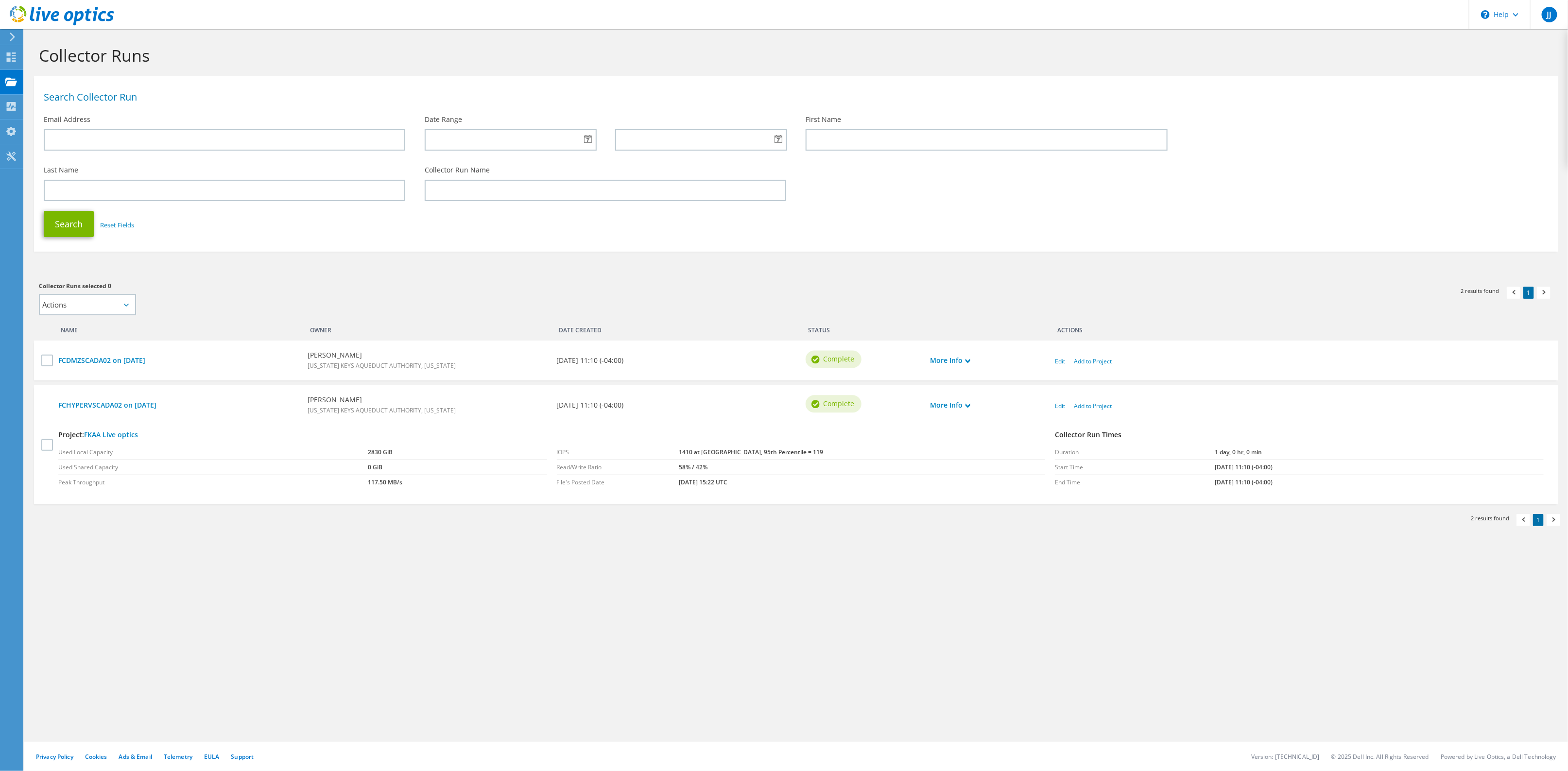
click at [57, 361] on div "FCDMZSCADA02 on [DATE]" at bounding box center [178, 360] width 249 height 20
click at [40, 360] on div "FCDMZSCADA02 on 9/5/2025 Jerry Jarret FLORIDA KEYS AQUEDUCT AUTHORITY, FLORIDA …" at bounding box center [796, 360] width 1524 height 40
click at [947, 360] on link "More Info" at bounding box center [950, 360] width 40 height 10
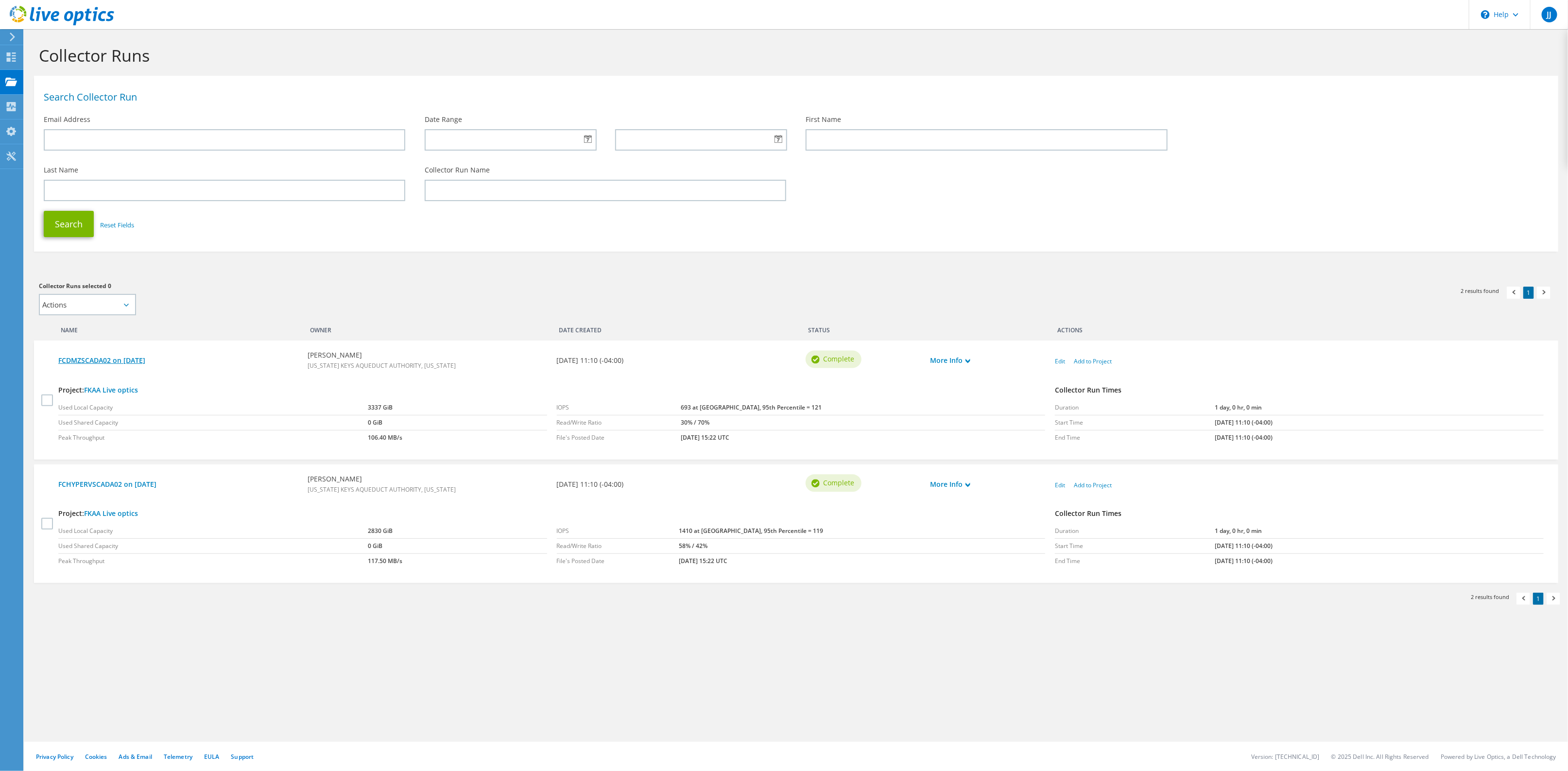
click at [86, 359] on link "FCDMZSCADA02 on [DATE]" at bounding box center [178, 360] width 239 height 10
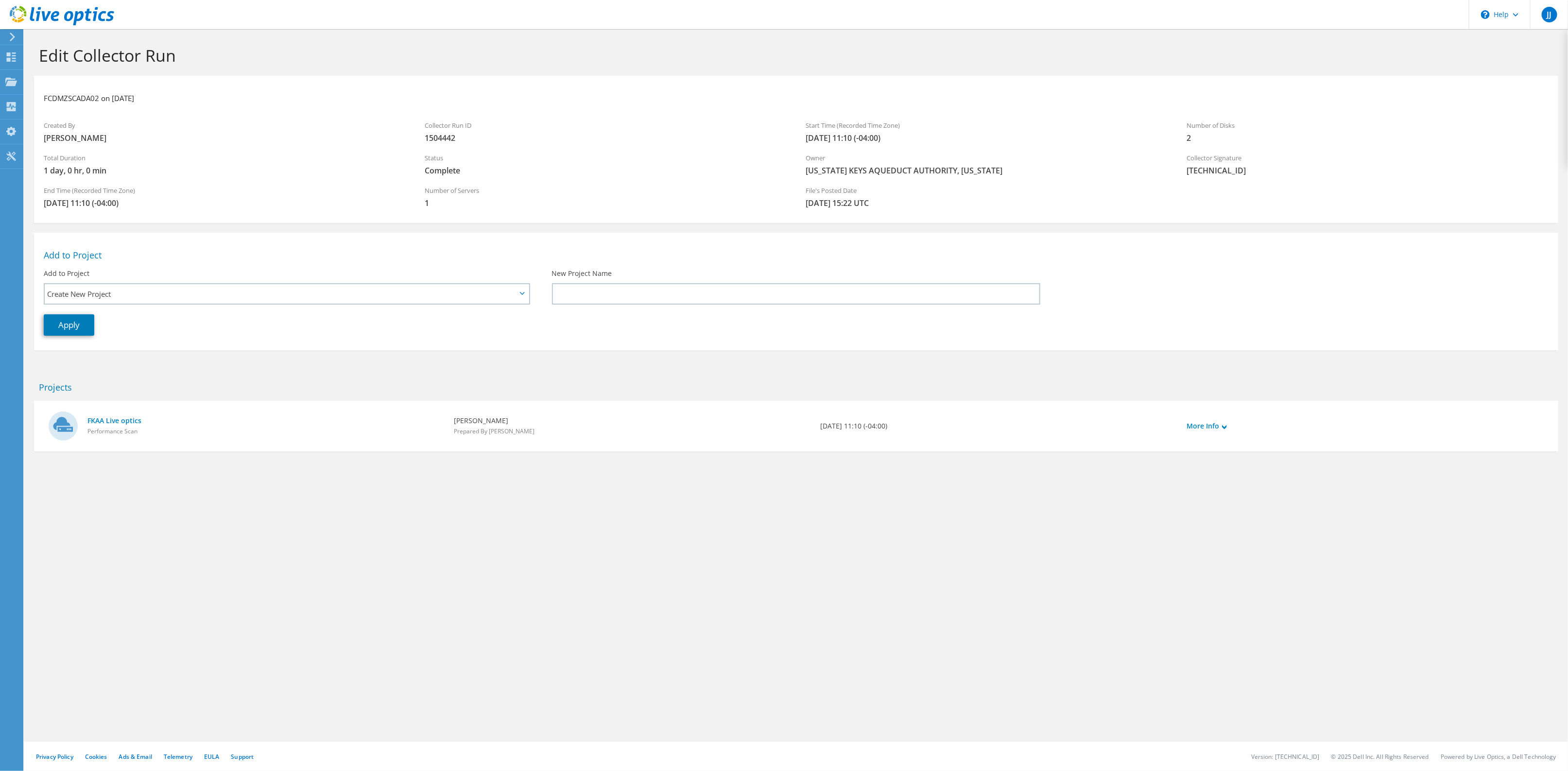
click at [1210, 136] on span "2" at bounding box center [1368, 138] width 361 height 10
click at [119, 420] on link "FKAA Live optics" at bounding box center [266, 421] width 356 height 10
